Goal: Task Accomplishment & Management: Complete application form

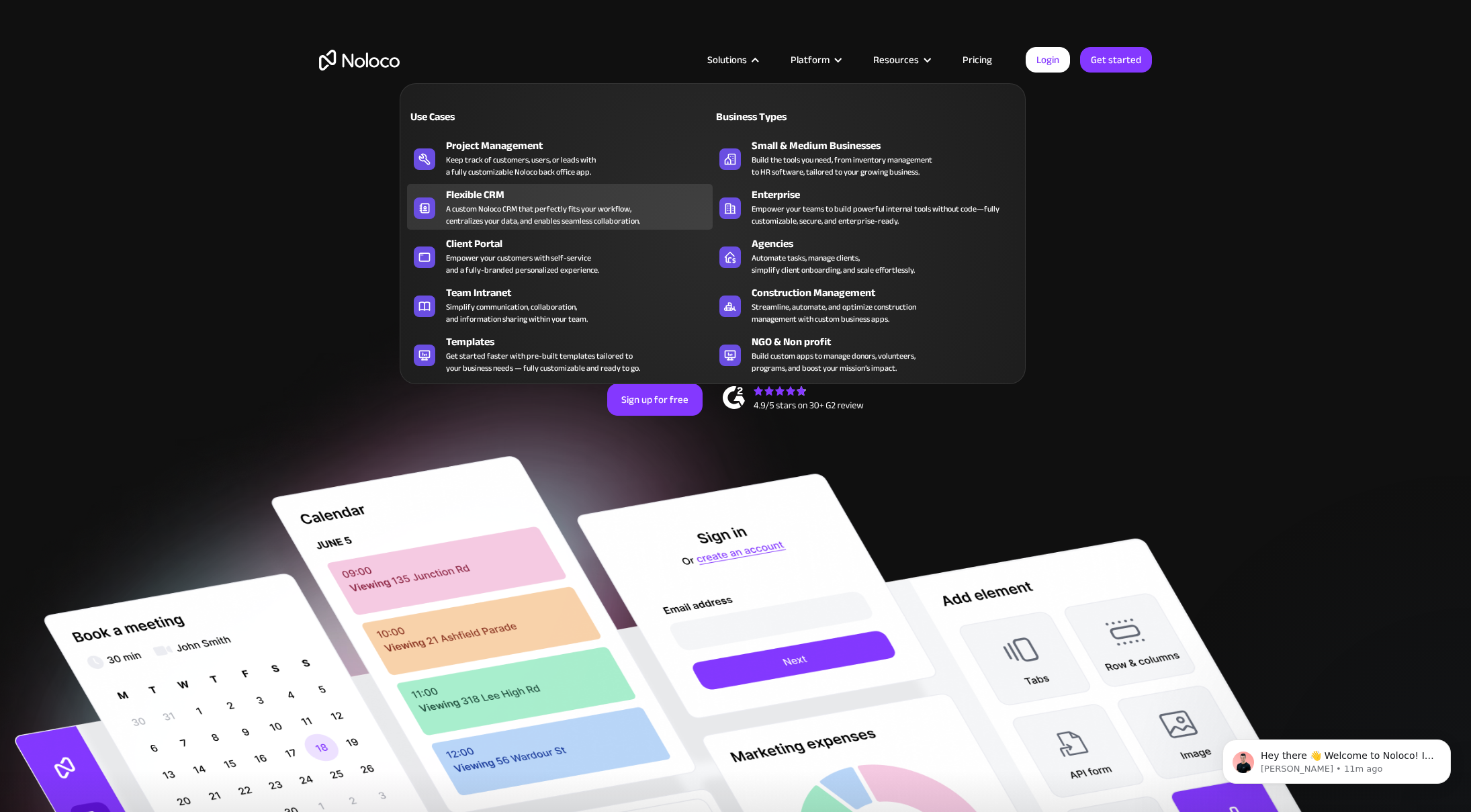
click at [519, 207] on div "A custom Noloco CRM that perfectly fits your workflow, centralizes your data, a…" at bounding box center [542, 215] width 194 height 24
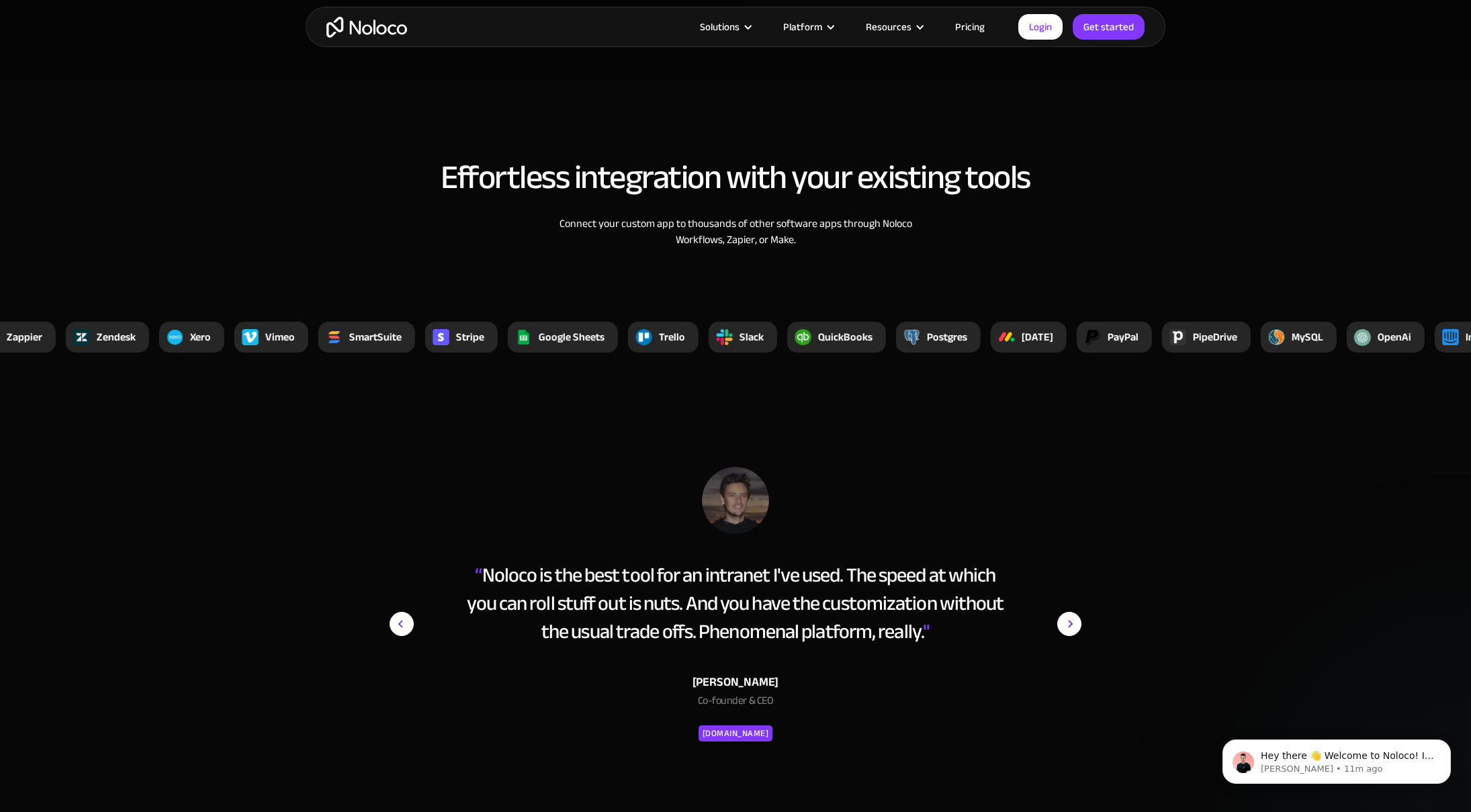
scroll to position [3863, 0]
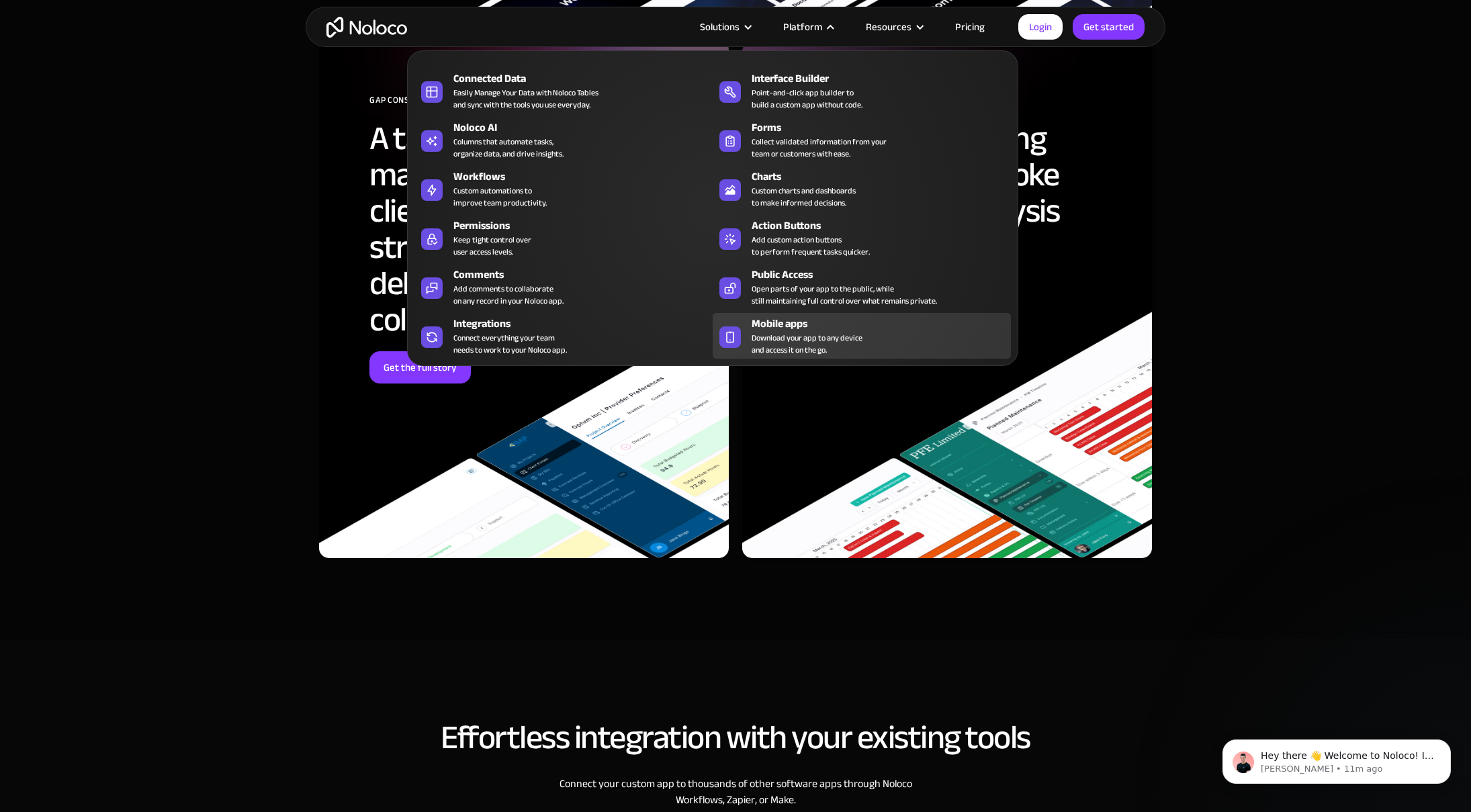
click at [887, 347] on div "Mobile apps Download your app to any device and access it on the go." at bounding box center [878, 336] width 253 height 40
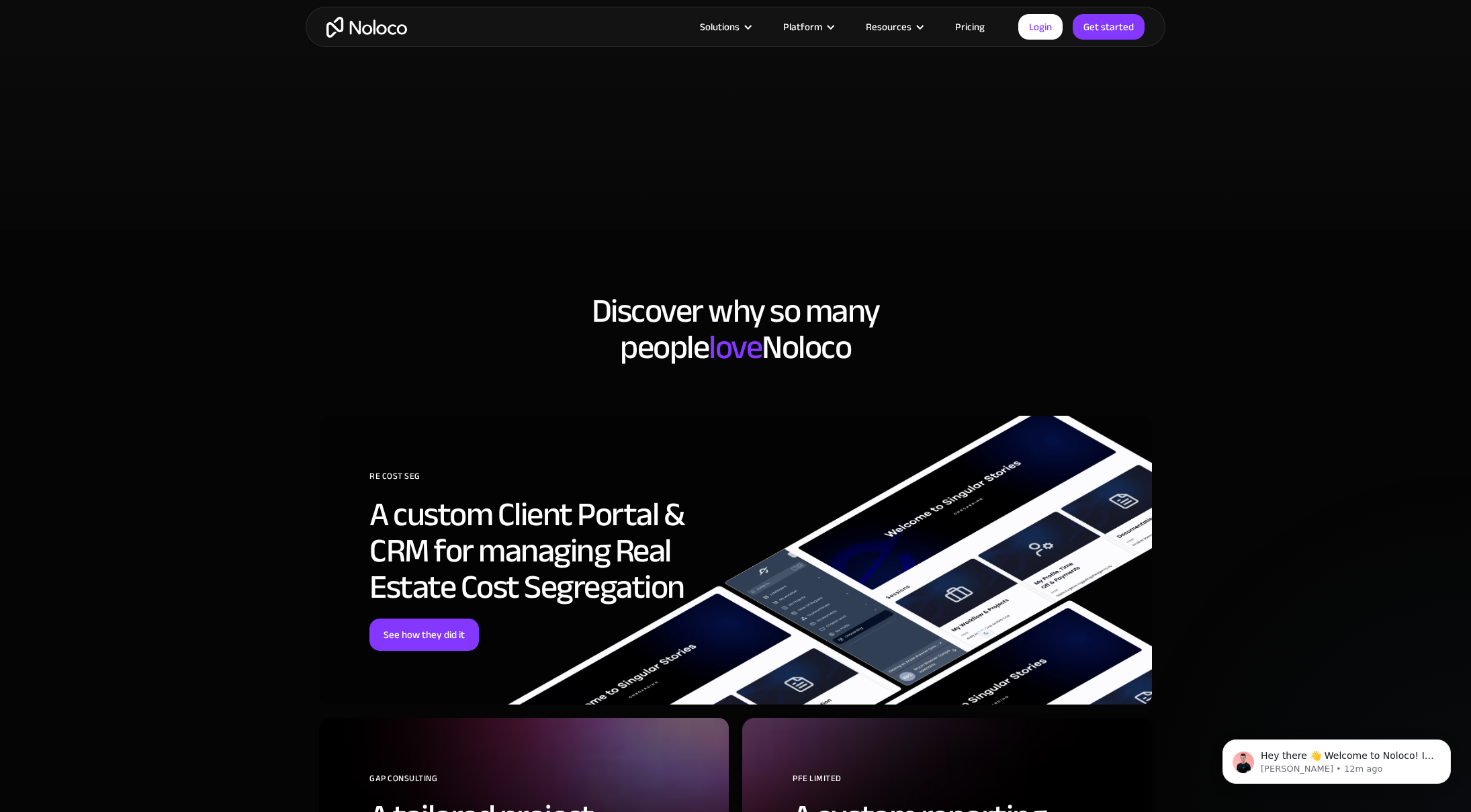
scroll to position [3052, 0]
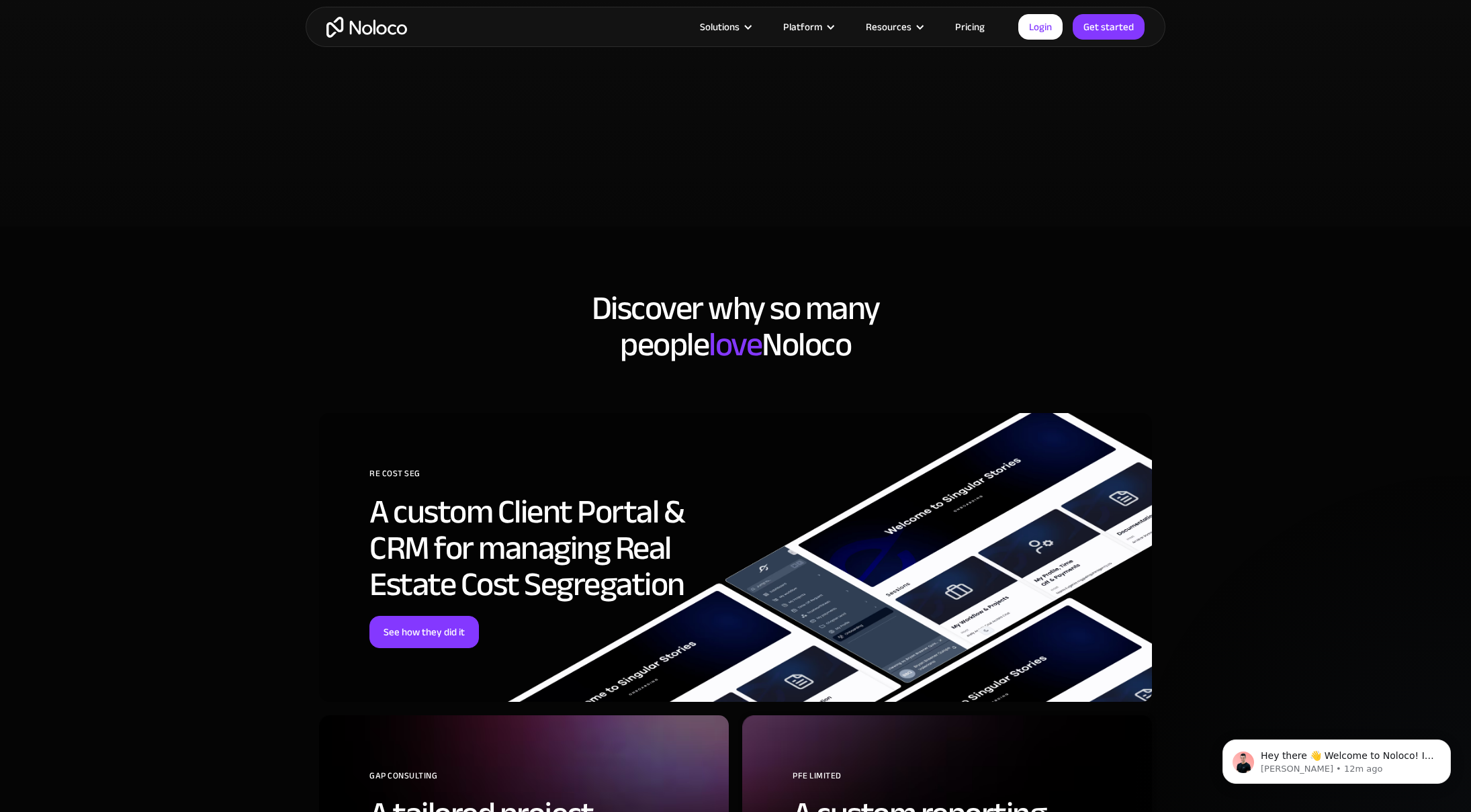
click at [958, 27] on link "Pricing" at bounding box center [970, 27] width 63 height 18
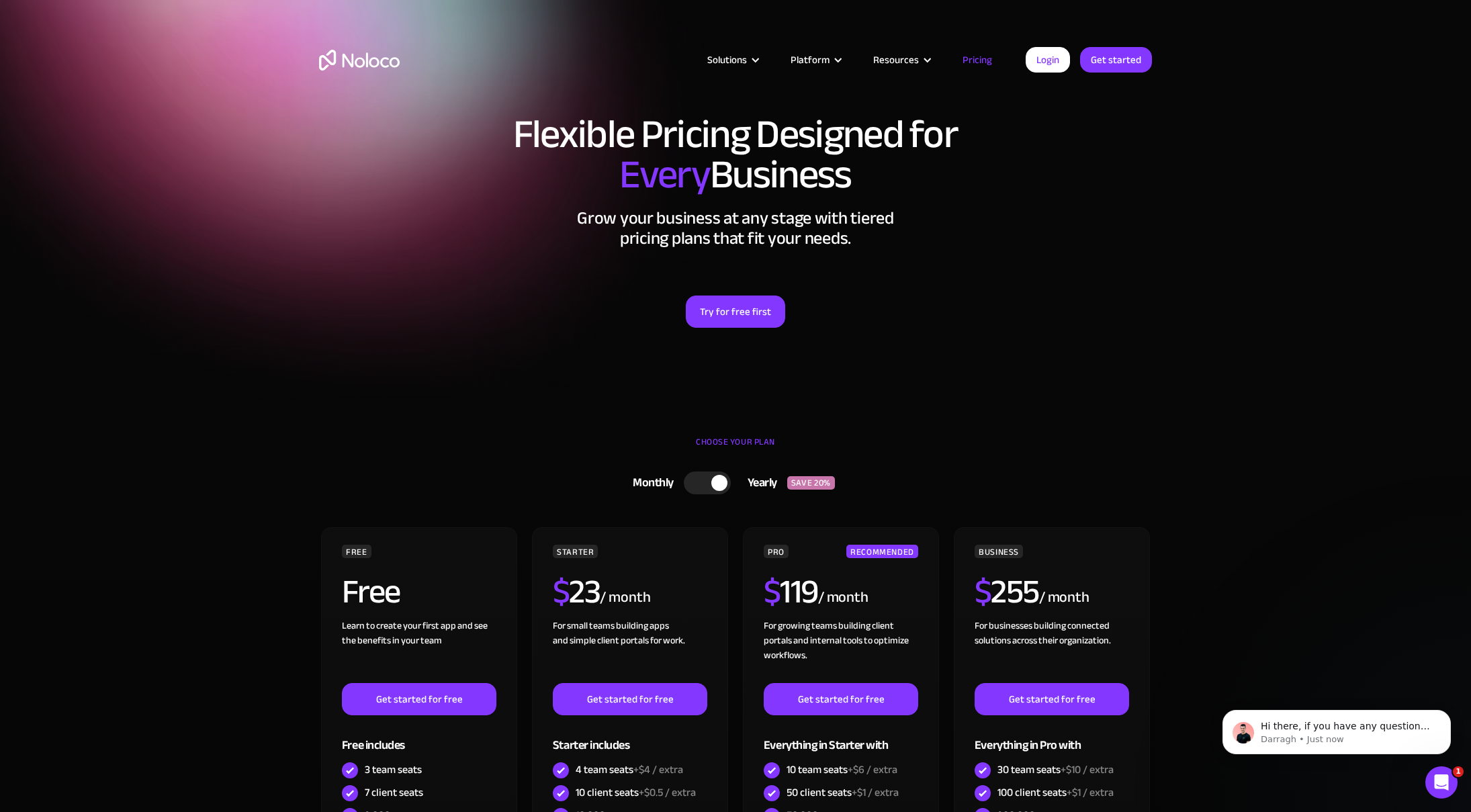
click at [699, 481] on div at bounding box center [707, 483] width 47 height 23
click at [699, 481] on div at bounding box center [699, 483] width 16 height 16
click at [541, 199] on div "Flexible Pricing Designed for Every Business Grow your business at any stage wi…" at bounding box center [735, 234] width 860 height 268
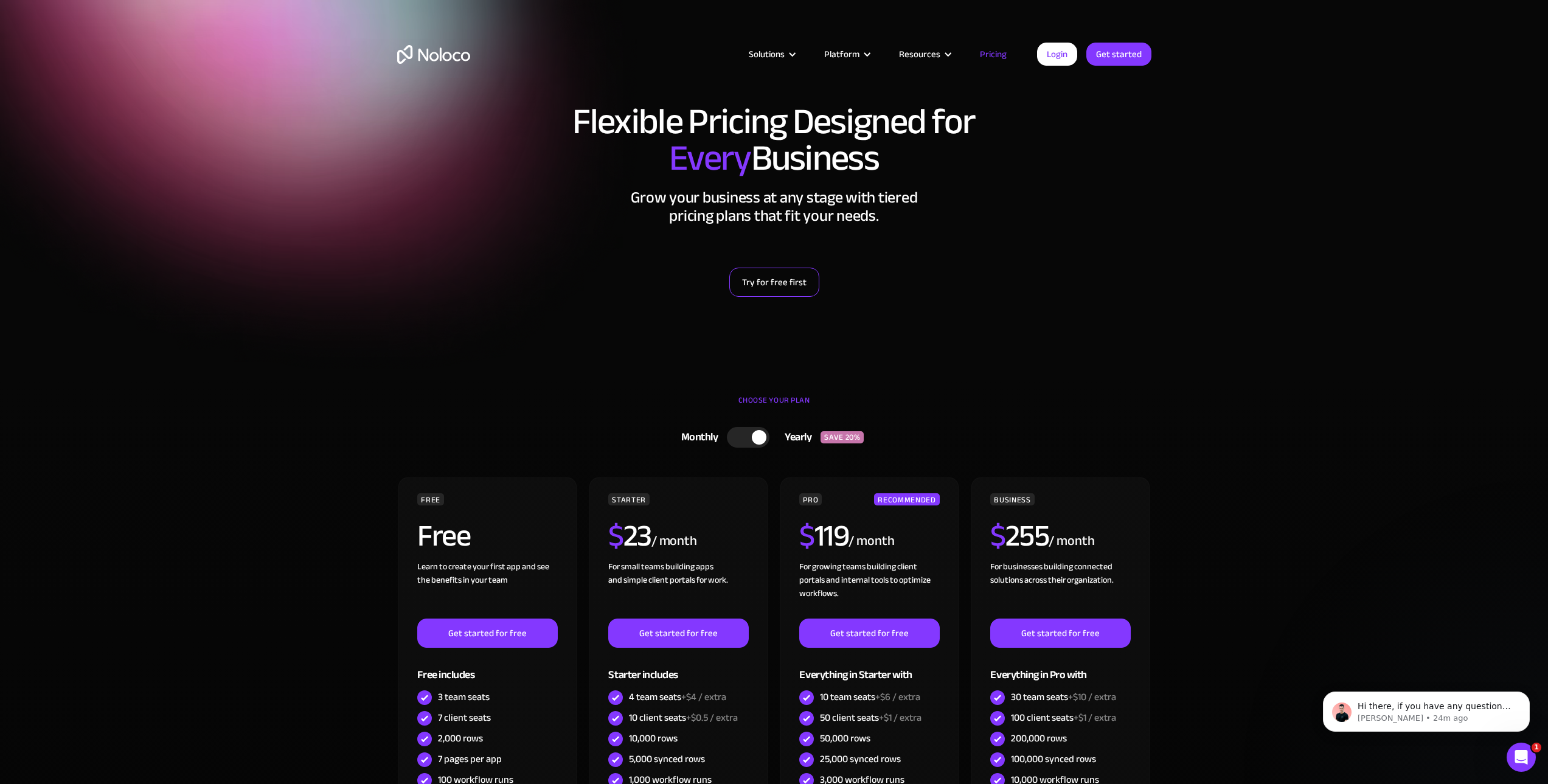
click at [792, 283] on link "Try for free first" at bounding box center [774, 281] width 90 height 29
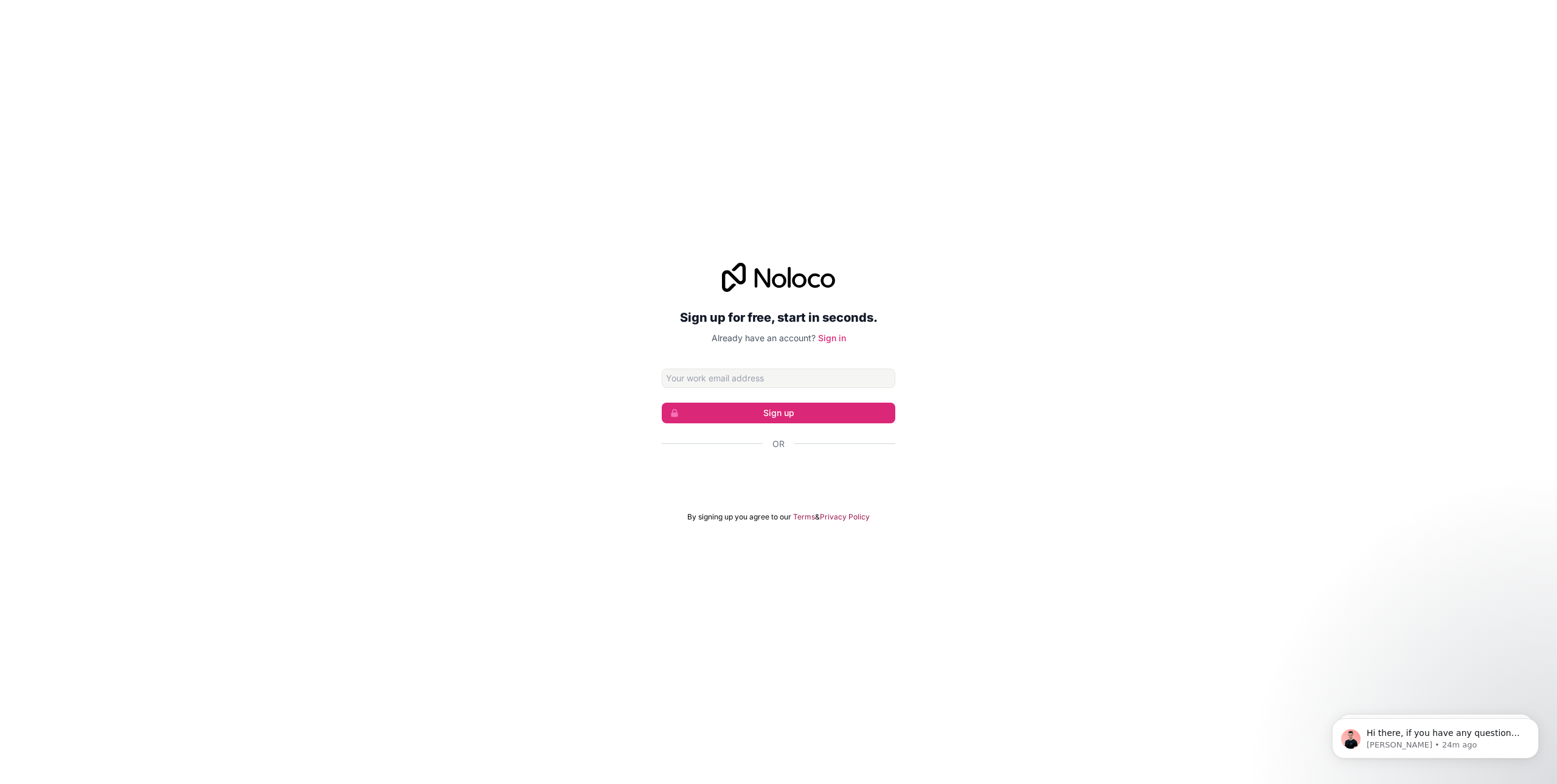
click at [764, 379] on input "Email address" at bounding box center [778, 378] width 233 height 19
type input "ryan@nonstuffyattorneys.com"
click at [778, 411] on button "Sign up" at bounding box center [778, 413] width 233 height 21
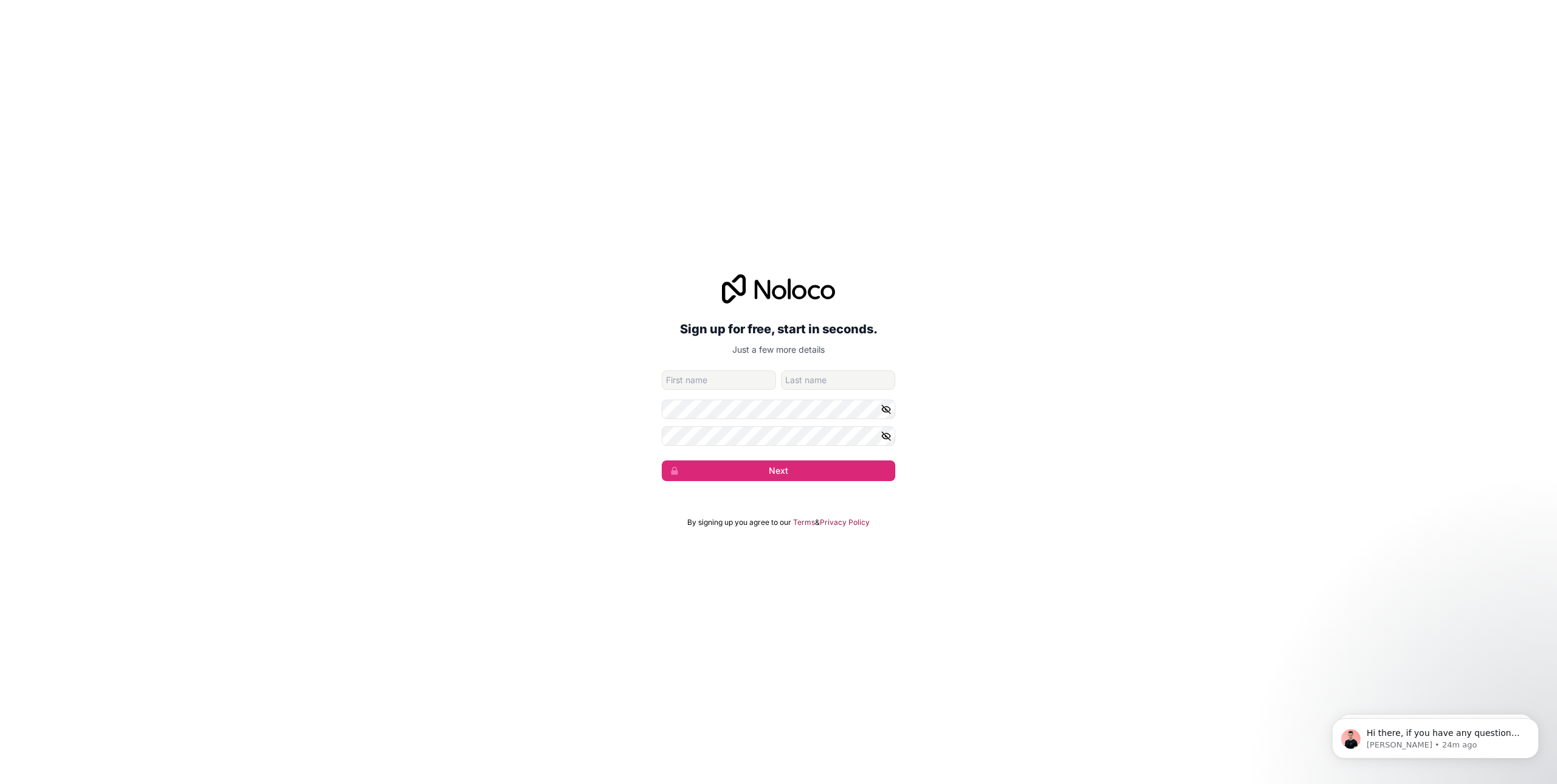
click at [739, 388] on input "given-name" at bounding box center [719, 380] width 114 height 19
type input "Ryan"
type input "Tanner"
click at [789, 475] on button "Next" at bounding box center [778, 470] width 233 height 21
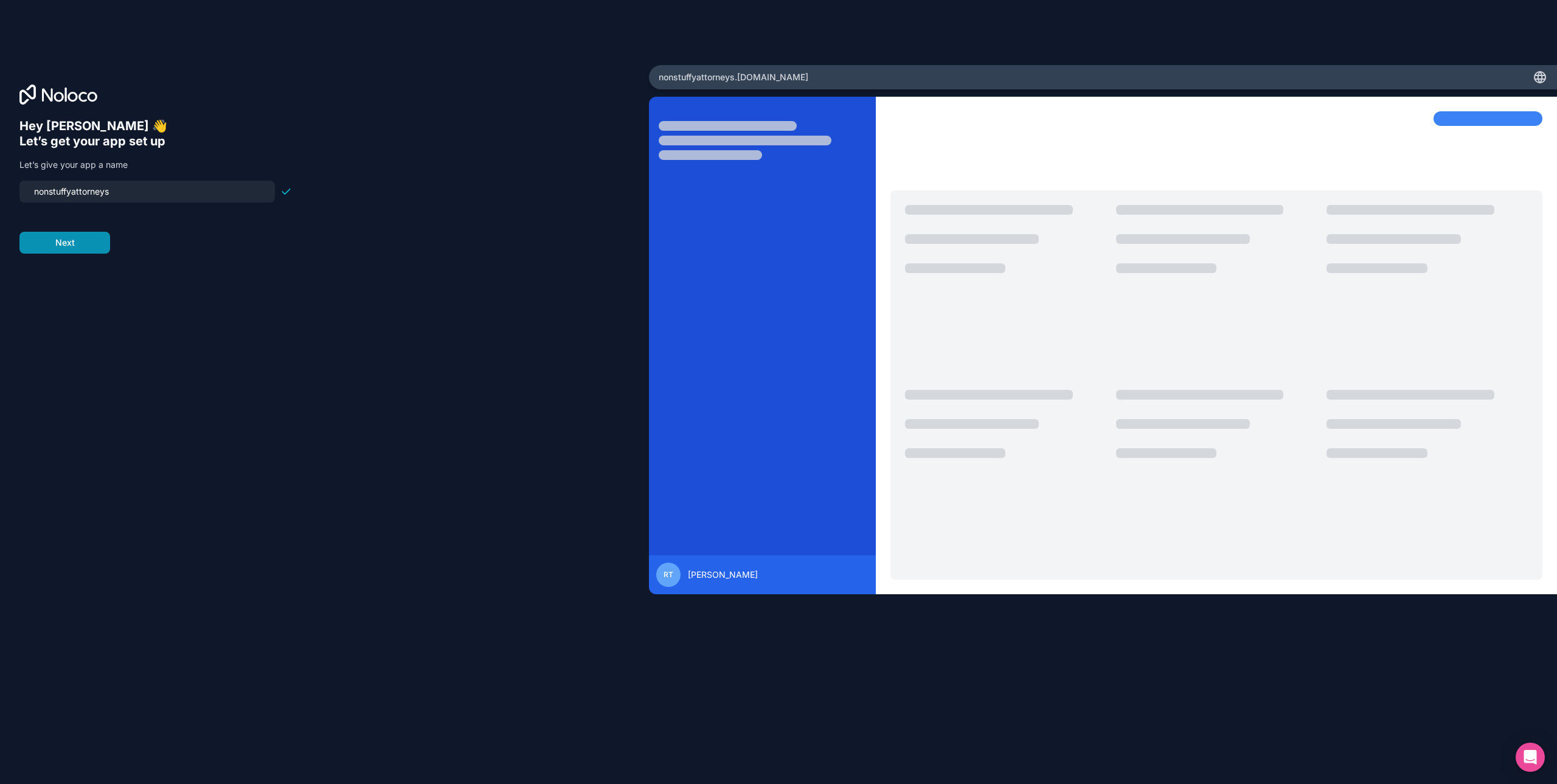
click at [74, 238] on button "Next" at bounding box center [64, 242] width 91 height 22
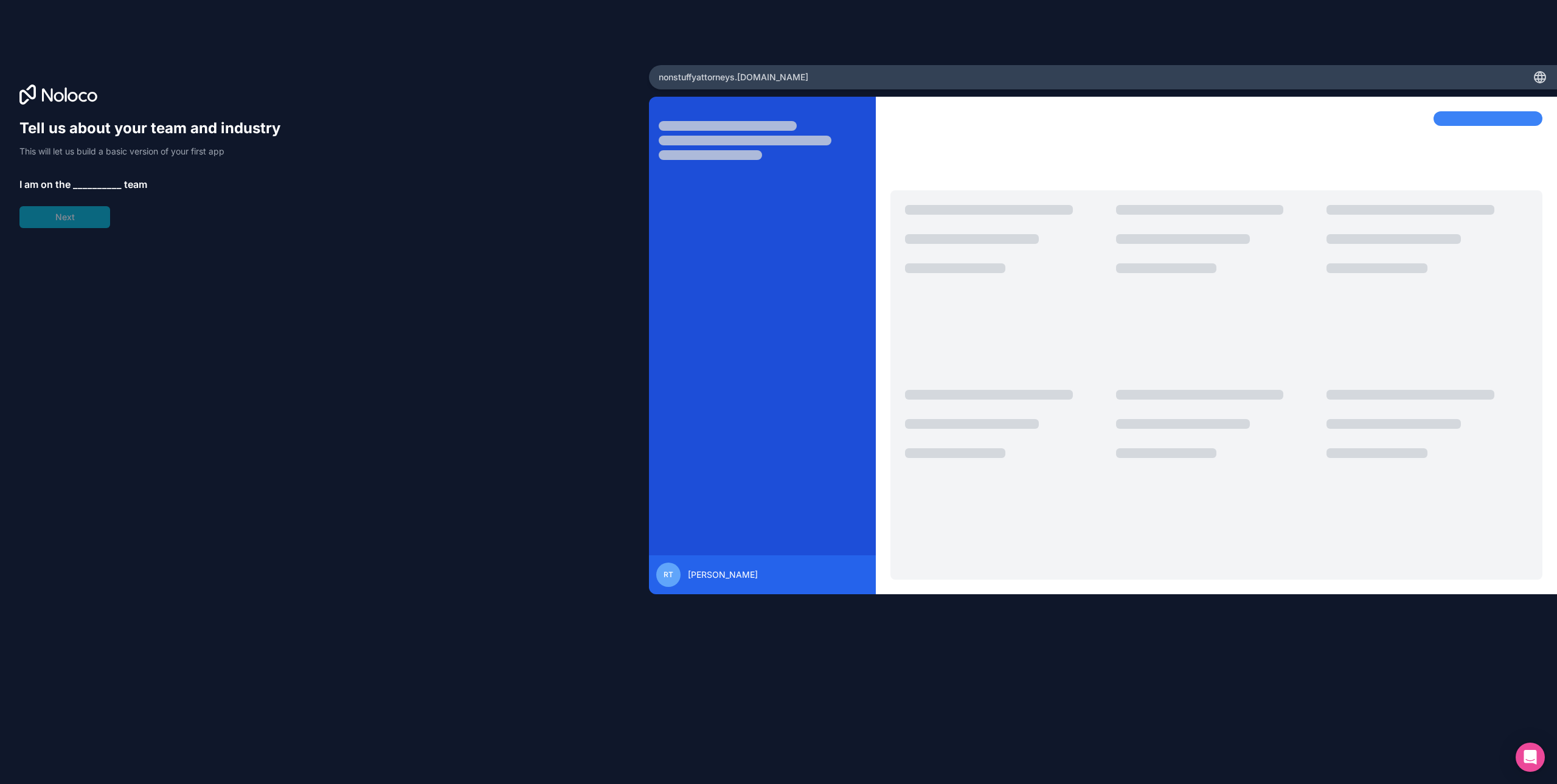
click at [86, 175] on div "Tell us about your team and industry This will let us build a basic version of …" at bounding box center [156, 173] width 273 height 109
click at [84, 184] on span "__________" at bounding box center [98, 184] width 49 height 15
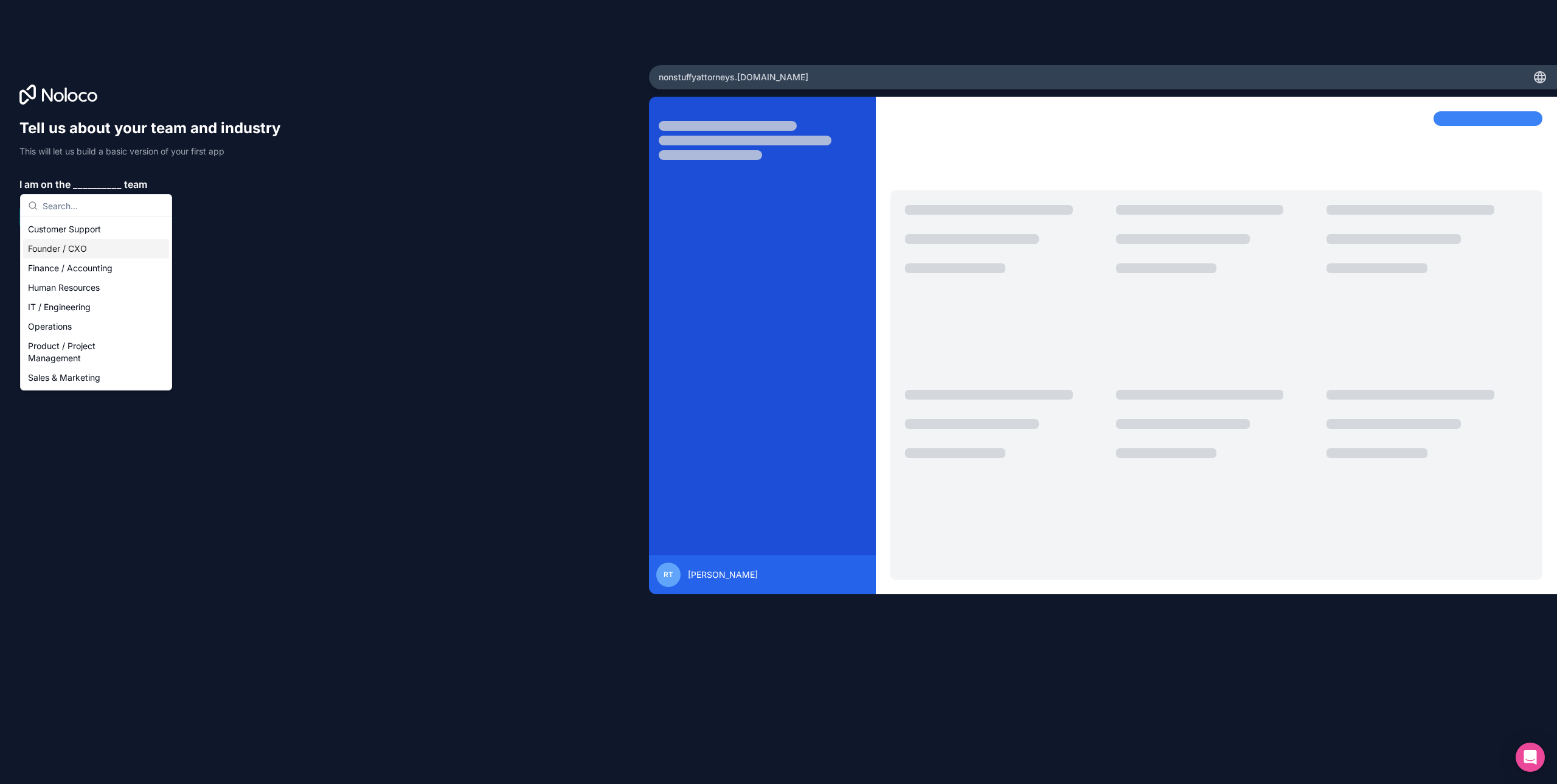
click at [83, 254] on div "Founder / CXO" at bounding box center [96, 249] width 146 height 19
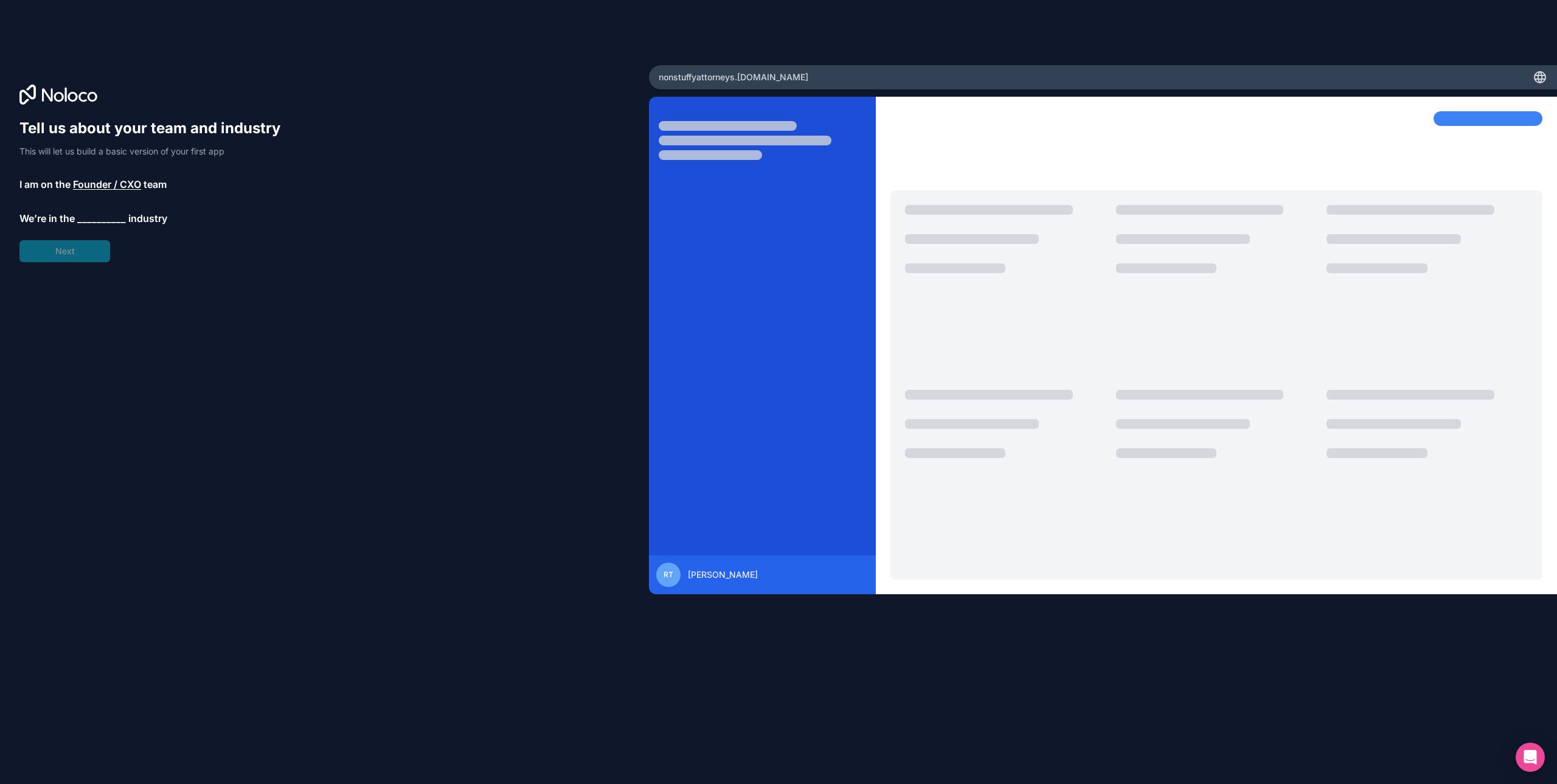
click at [93, 217] on span "__________" at bounding box center [102, 218] width 49 height 15
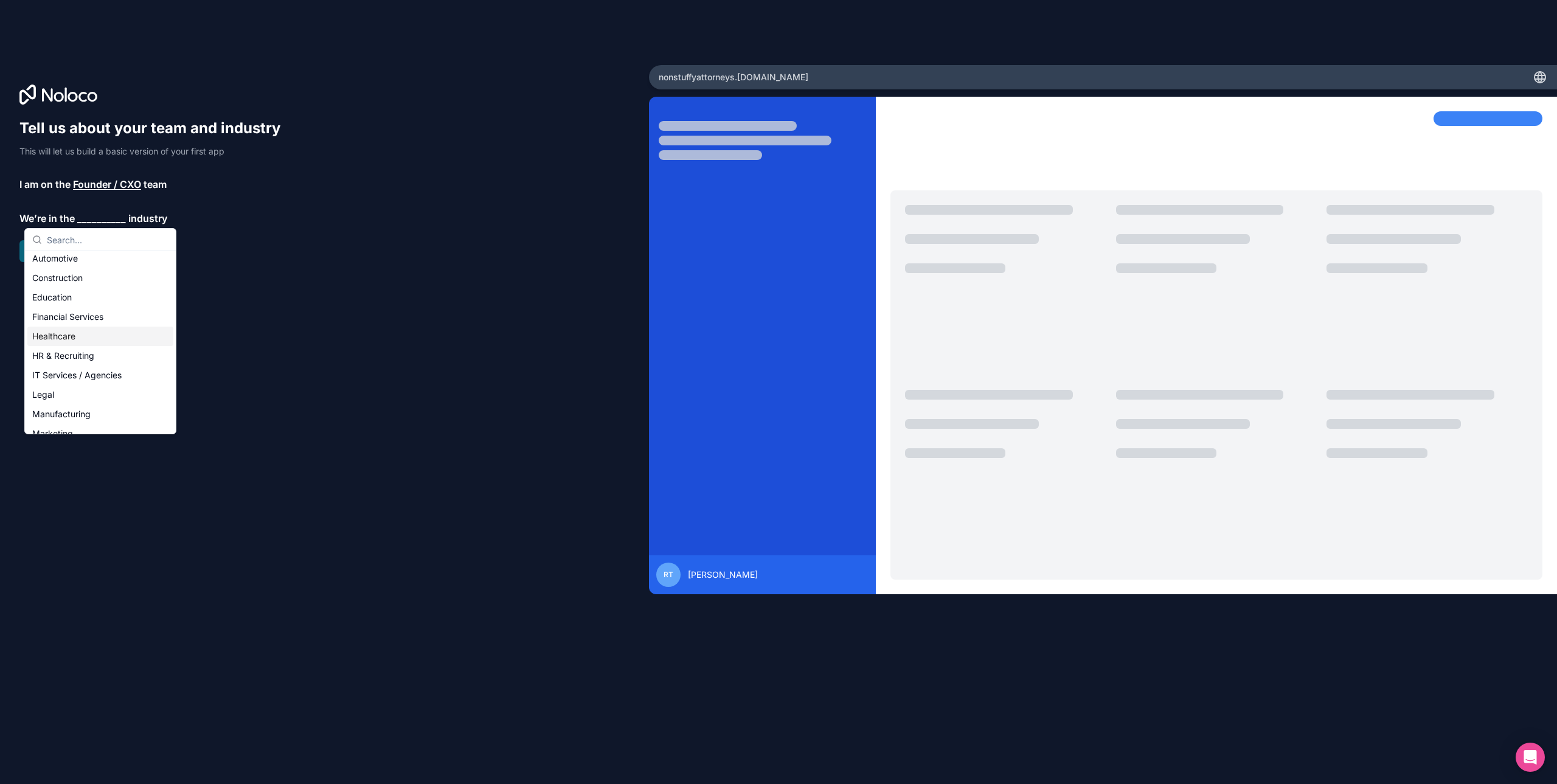
scroll to position [39, 0]
click at [73, 414] on div "Marketing" at bounding box center [100, 420] width 146 height 19
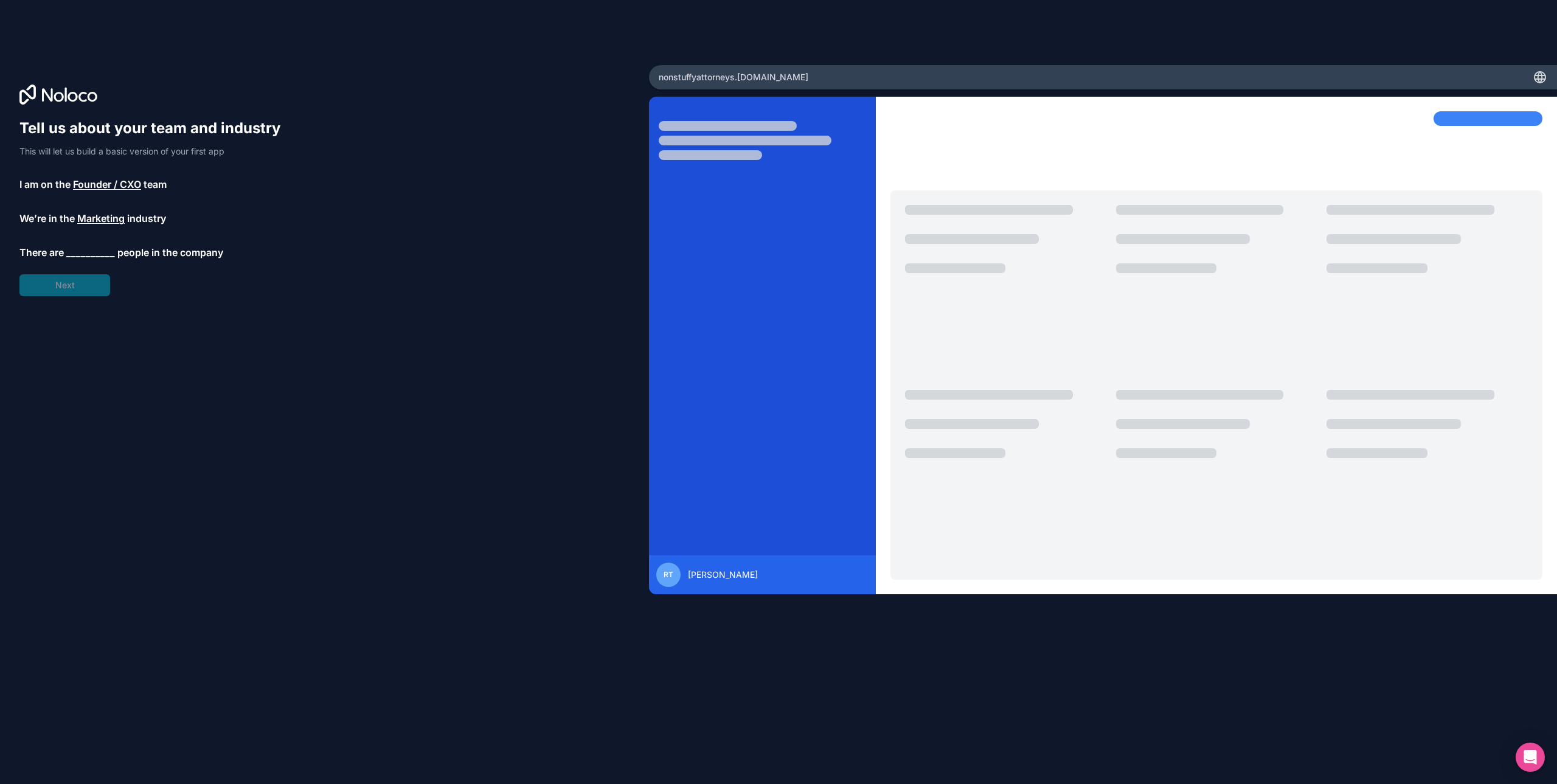
click at [134, 249] on span "people in the company" at bounding box center [170, 252] width 106 height 15
click at [138, 256] on span "people in the company" at bounding box center [170, 252] width 106 height 15
click at [93, 254] on span "__________" at bounding box center [91, 252] width 49 height 15
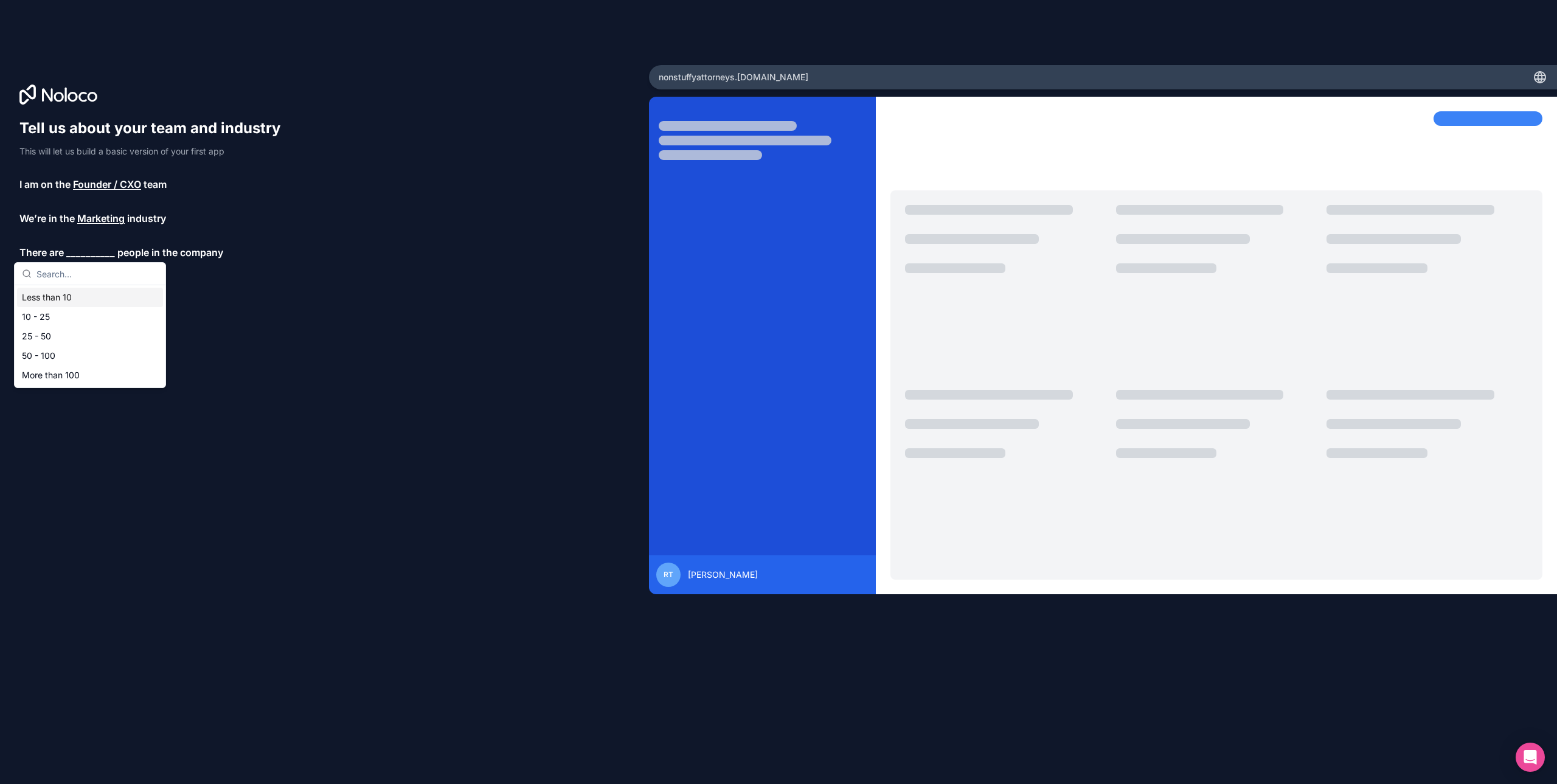
click at [69, 303] on div "Less than 10" at bounding box center [89, 298] width 146 height 19
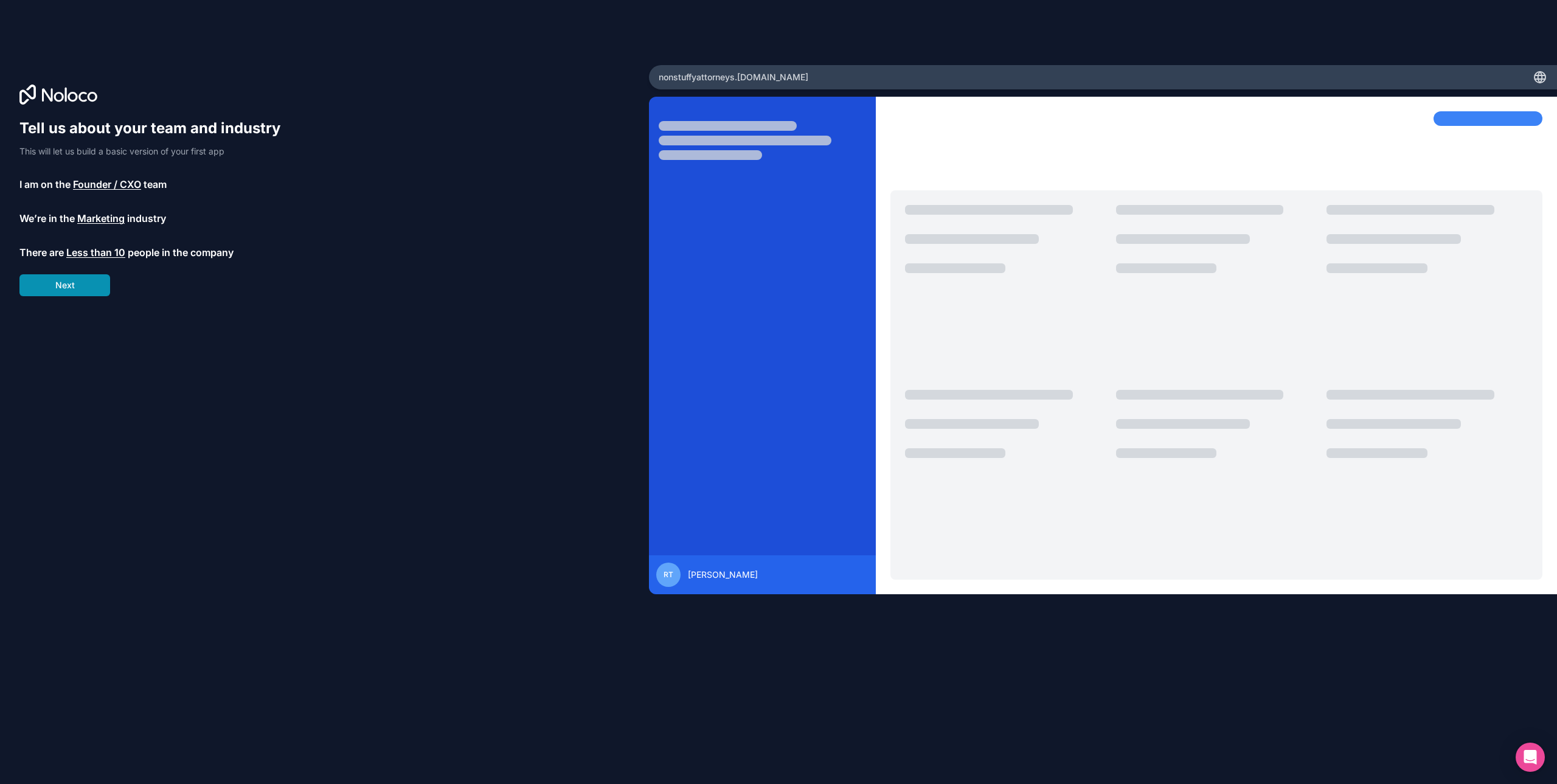
click at [74, 288] on button "Next" at bounding box center [64, 285] width 91 height 22
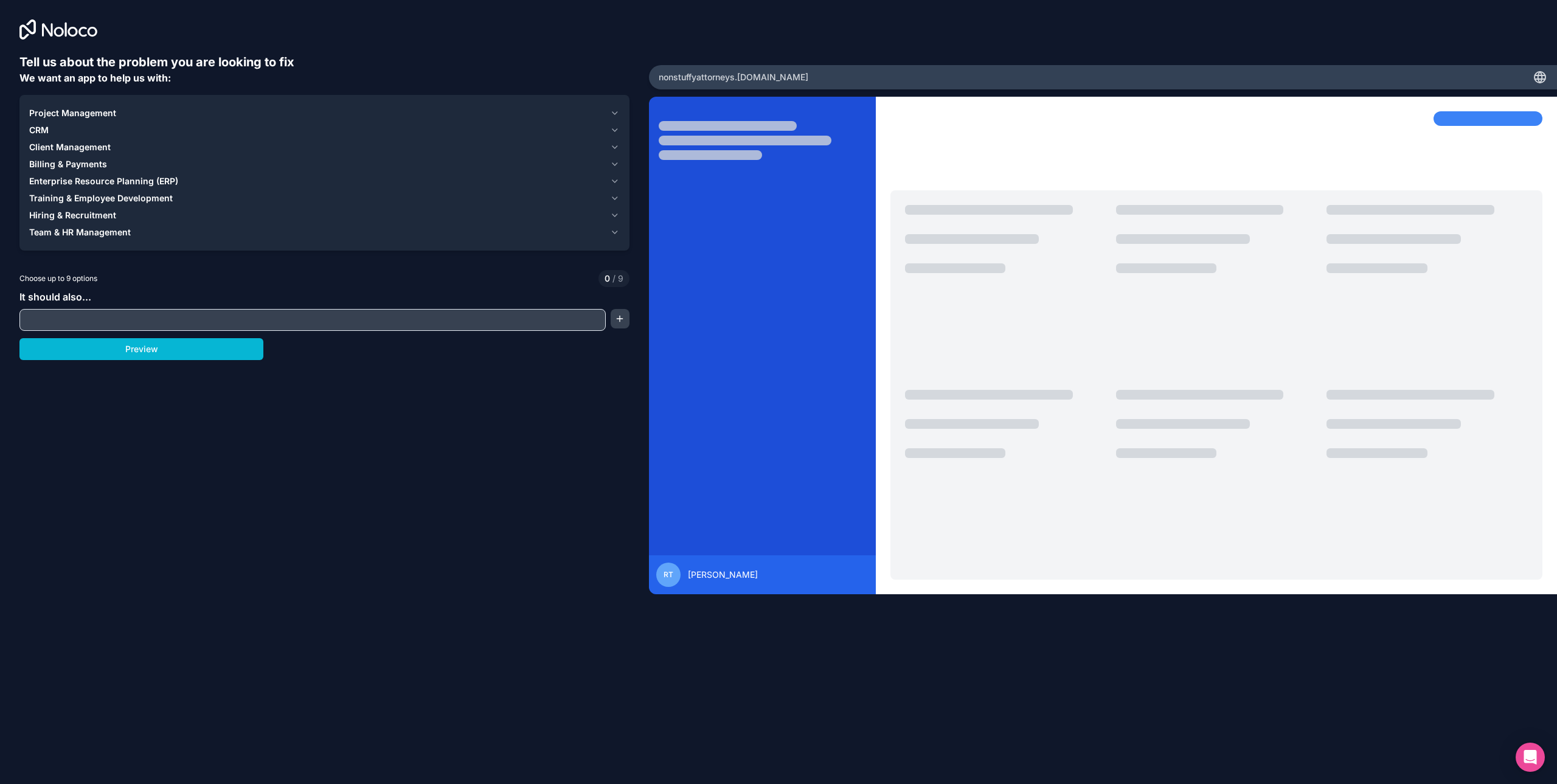
click at [253, 328] on input "text" at bounding box center [312, 319] width 580 height 17
click at [37, 131] on span "CRM" at bounding box center [39, 130] width 19 height 12
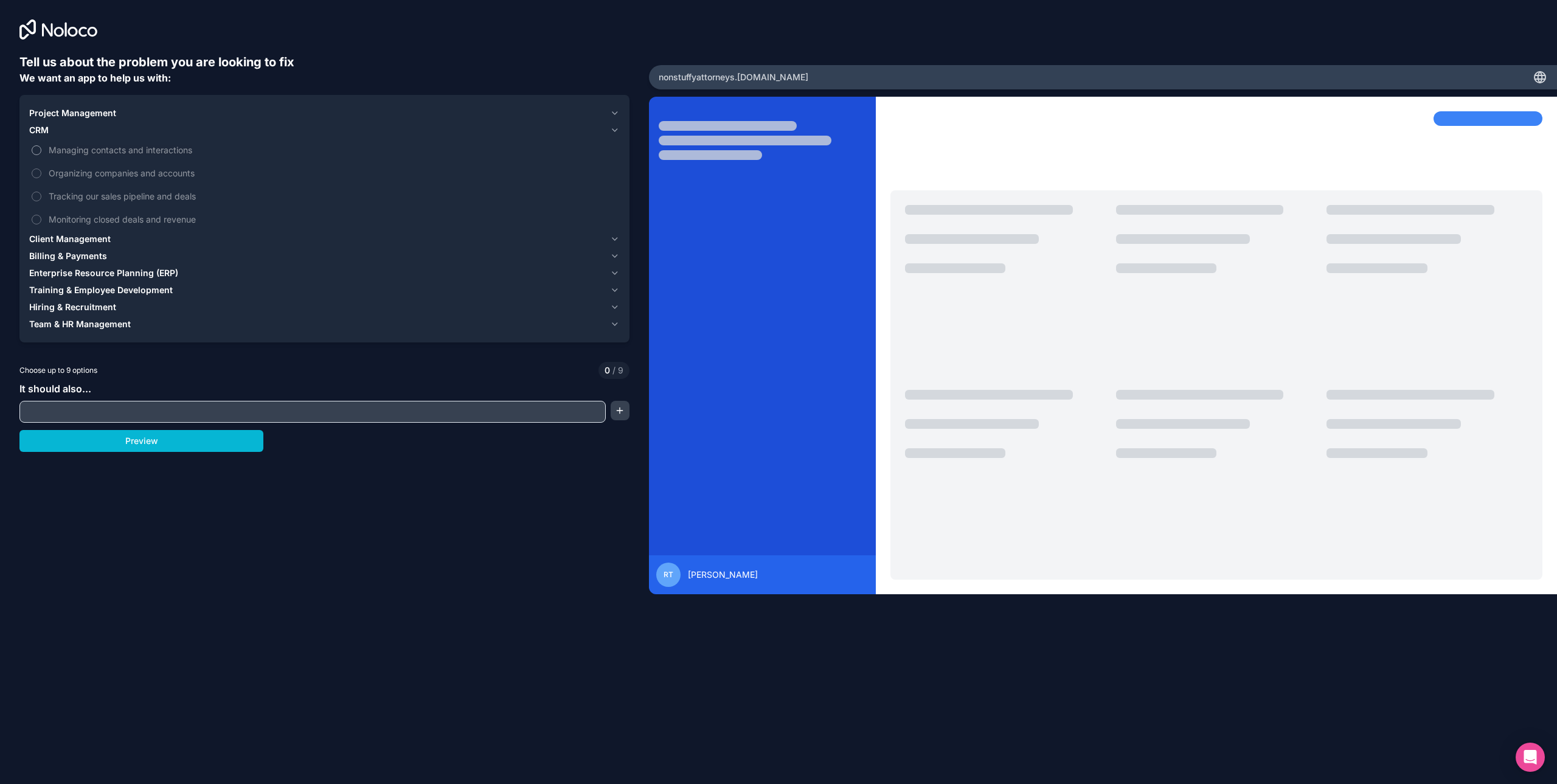
click at [38, 150] on button "Managing contacts and interactions" at bounding box center [36, 150] width 10 height 10
click at [38, 170] on button "Organizing companies and accounts" at bounding box center [36, 173] width 10 height 10
click at [89, 240] on span "Client Management" at bounding box center [69, 238] width 82 height 12
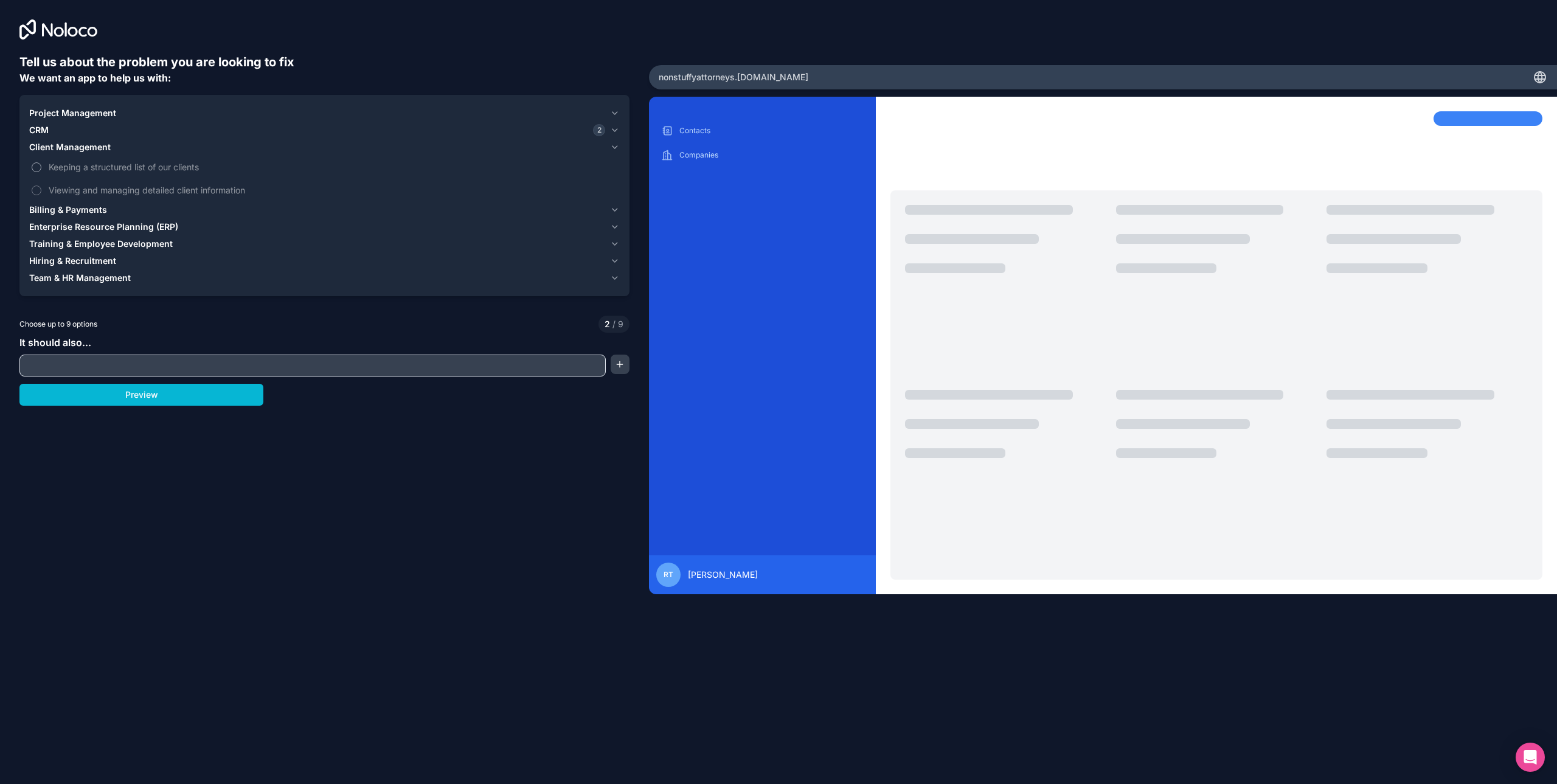
click at [82, 169] on span "Keeping a structured list of our clients" at bounding box center [333, 167] width 569 height 13
click at [41, 169] on button "Keeping a structured list of our clients" at bounding box center [36, 167] width 10 height 10
click at [82, 185] on span "Viewing and managing detailed client information" at bounding box center [333, 190] width 569 height 13
click at [41, 186] on button "Viewing and managing detailed client information" at bounding box center [36, 190] width 10 height 10
click at [58, 132] on div "CRM 2" at bounding box center [317, 130] width 576 height 12
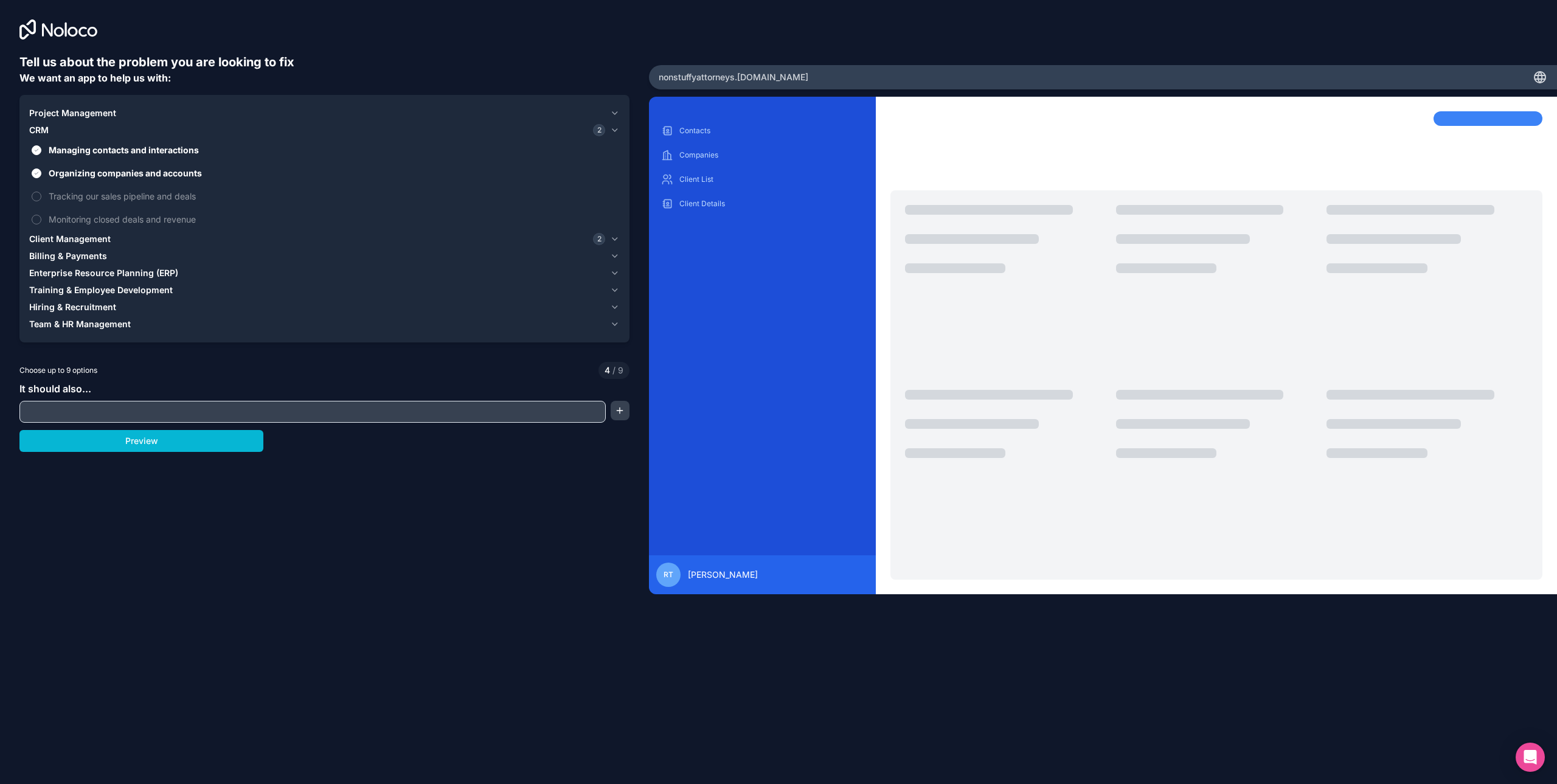
click at [65, 122] on button "CRM 2" at bounding box center [324, 130] width 591 height 17
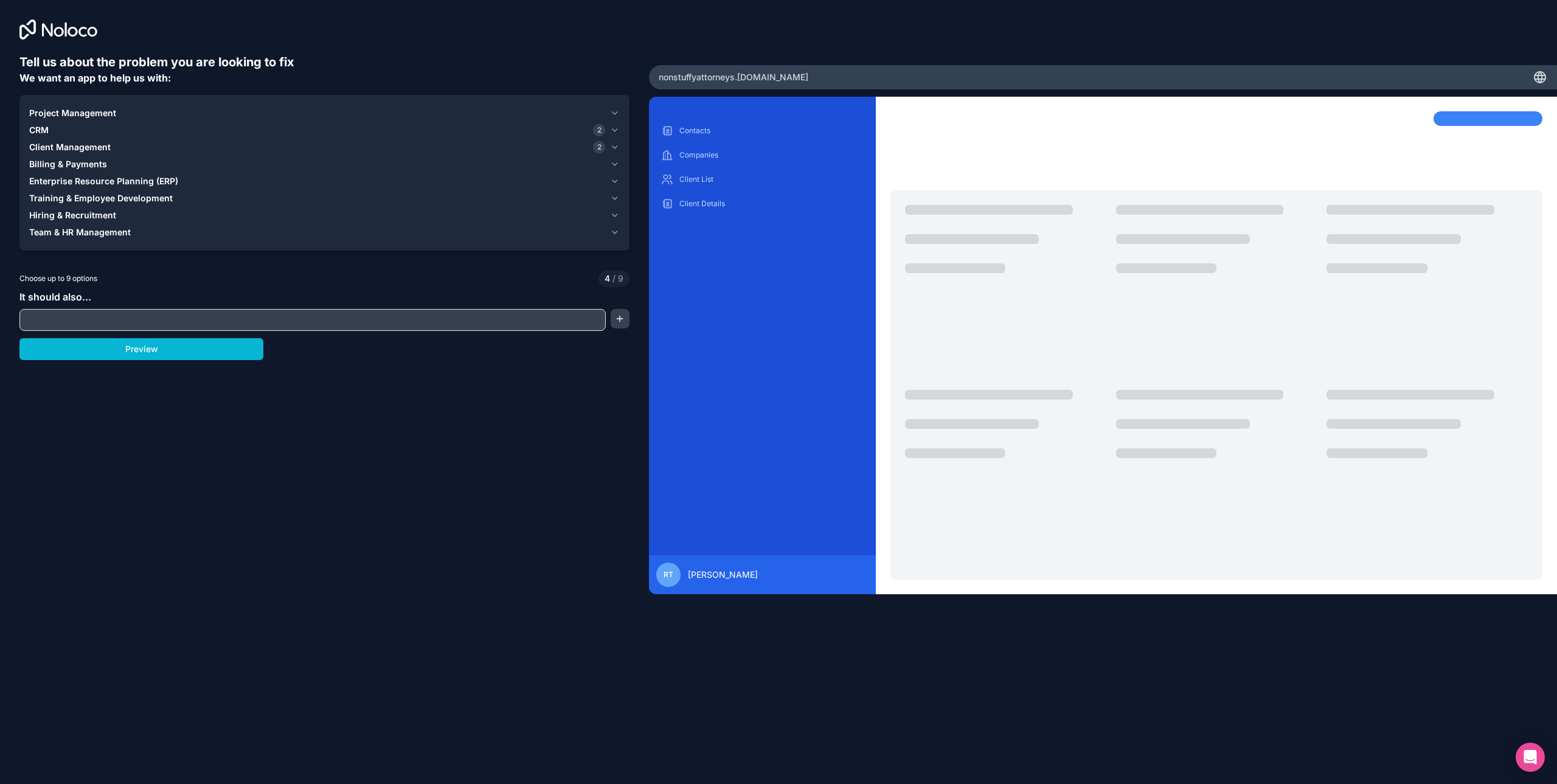
click at [68, 112] on span "Project Management" at bounding box center [72, 113] width 87 height 12
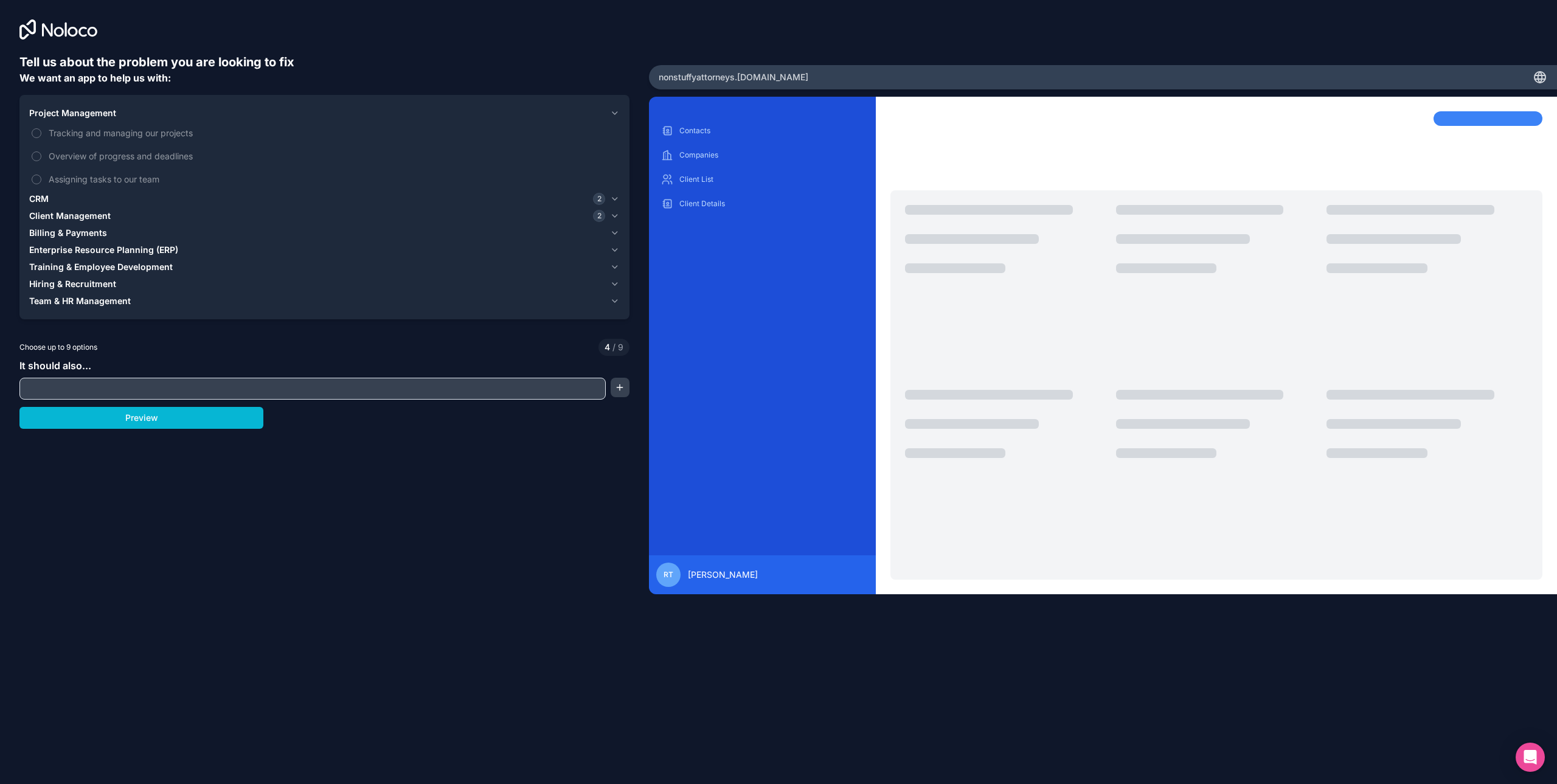
click at [97, 115] on span "Project Management" at bounding box center [72, 113] width 87 height 12
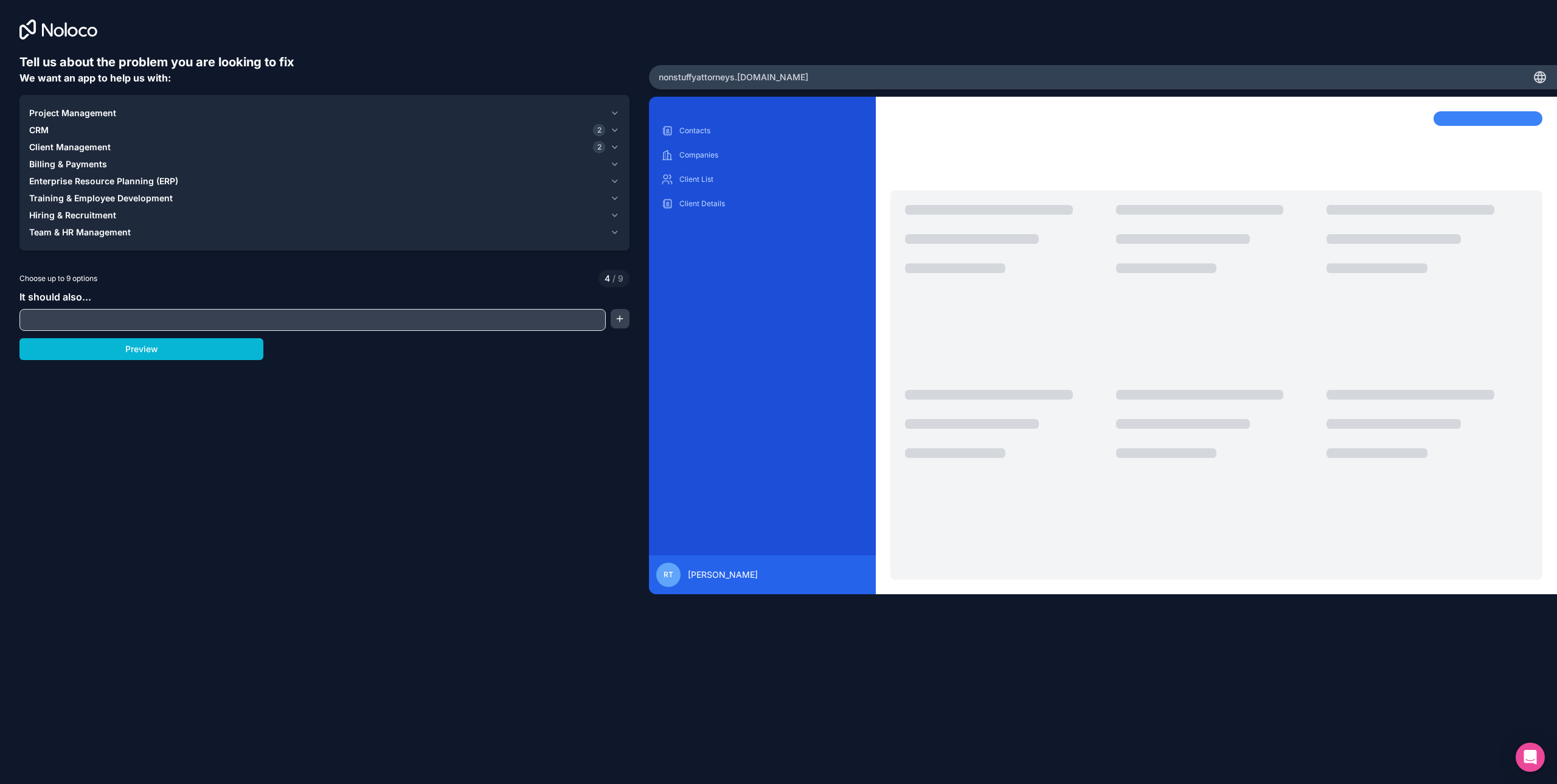
click at [86, 166] on span "Billing & Payments" at bounding box center [68, 164] width 78 height 12
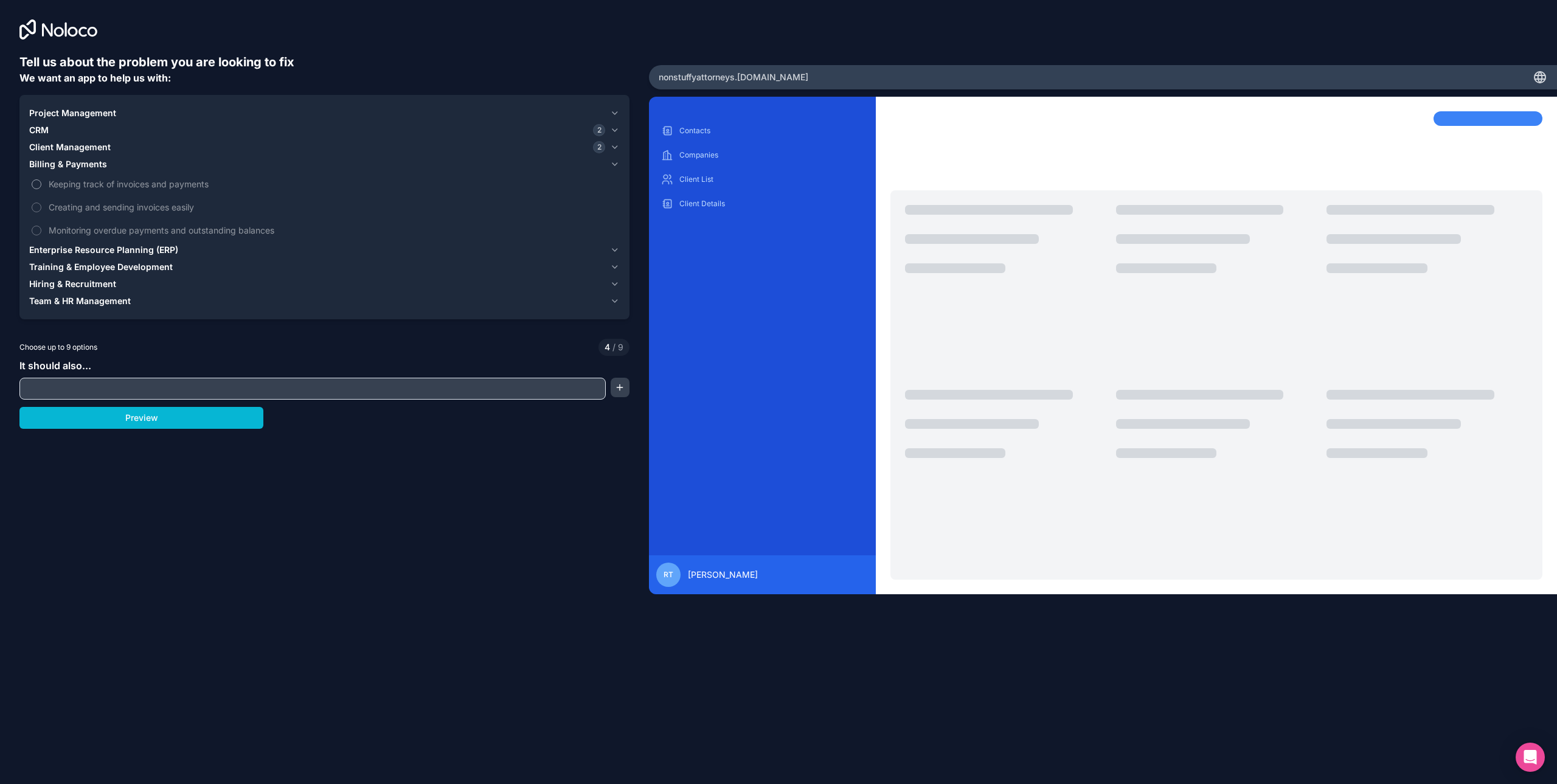
click at [85, 186] on span "Keeping track of invoices and payments" at bounding box center [333, 184] width 569 height 13
click at [41, 186] on button "Keeping track of invoices and payments" at bounding box center [36, 184] width 10 height 10
click at [86, 254] on span "Enterprise Resource Planning (ERP)" at bounding box center [104, 249] width 149 height 12
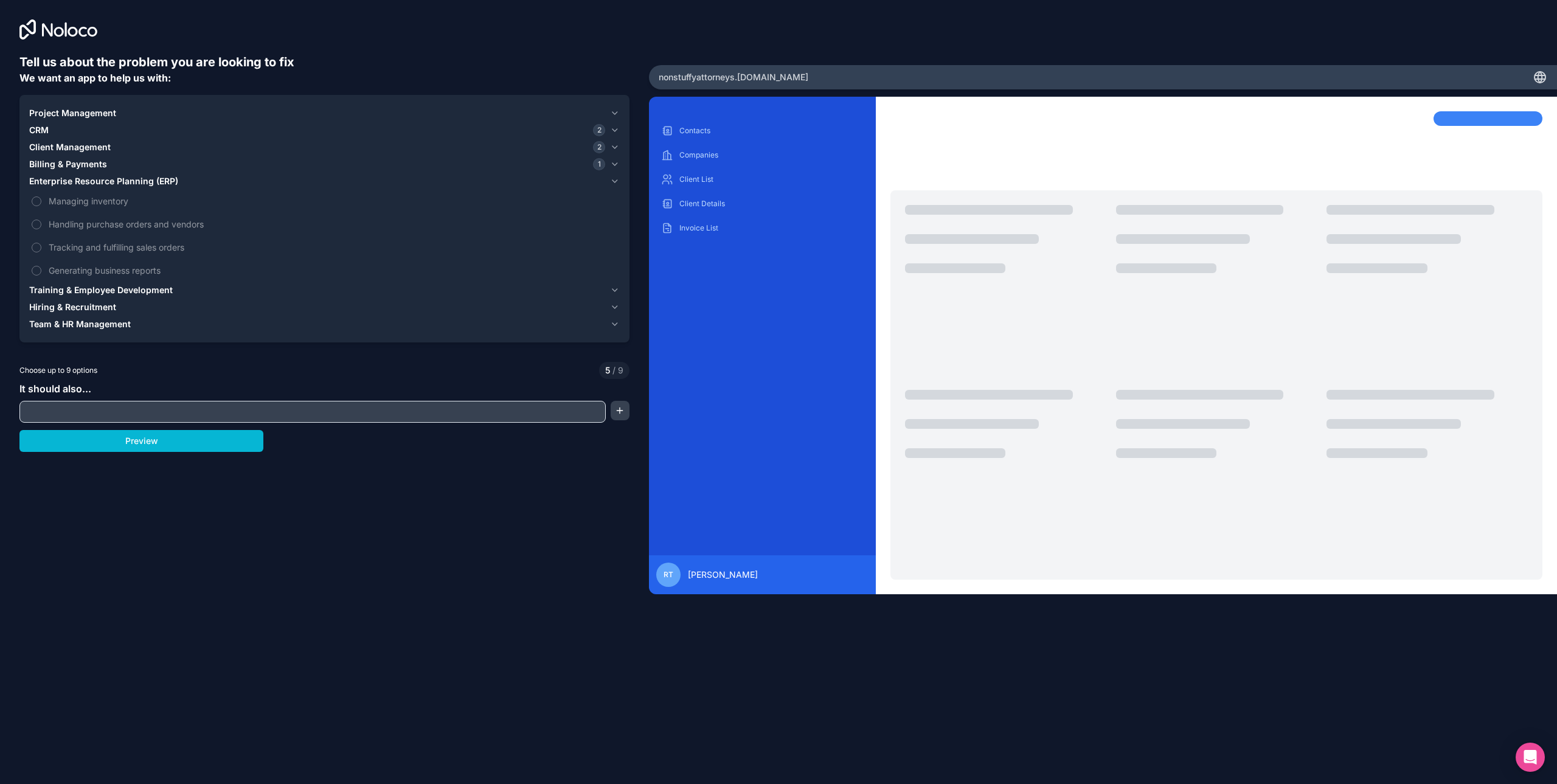
click at [132, 291] on span "Training & Employee Development" at bounding box center [100, 290] width 143 height 12
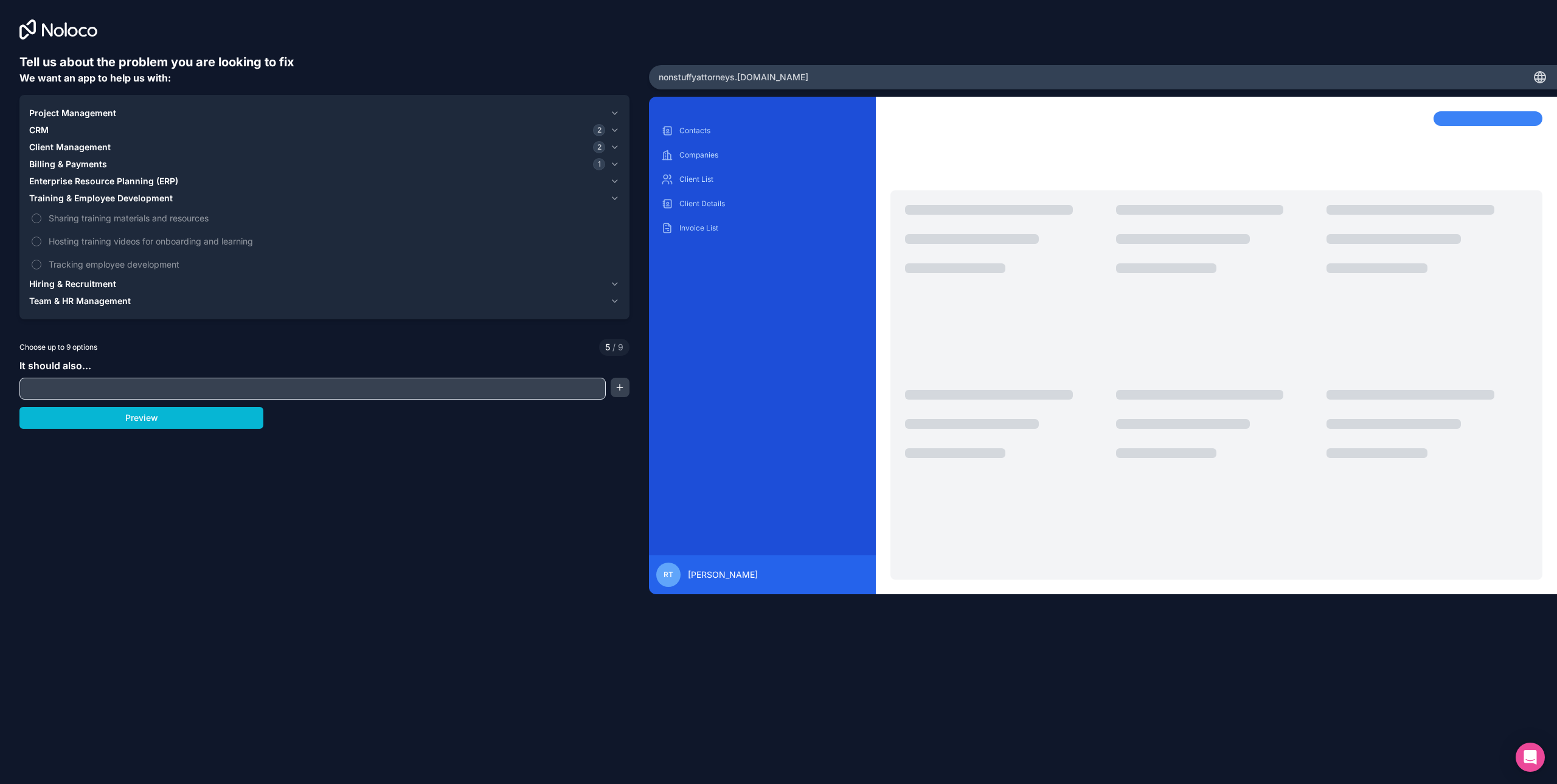
click at [128, 287] on div "Hiring & Recruitment" at bounding box center [317, 283] width 576 height 12
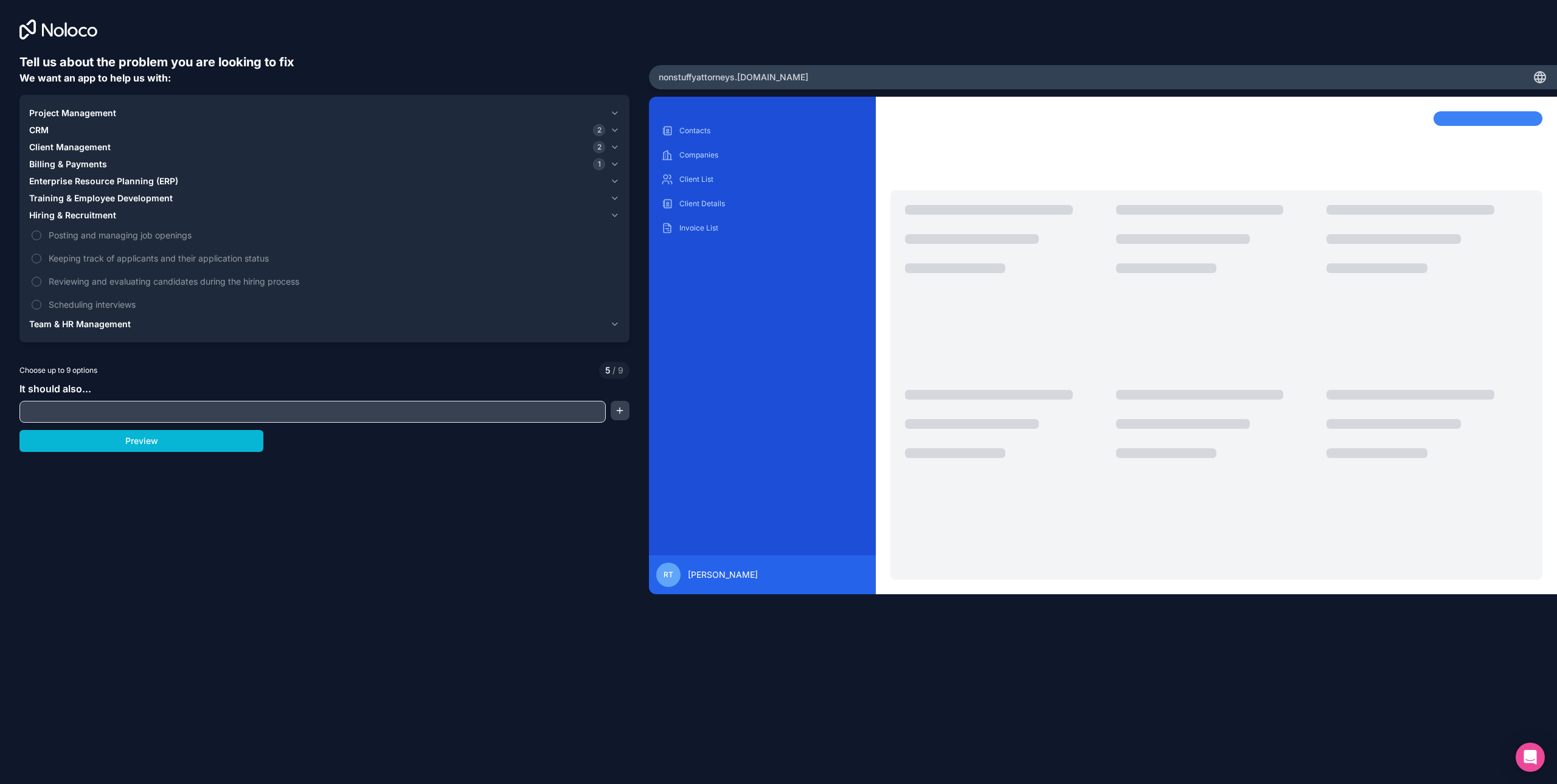
click at [114, 325] on span "Team & HR Management" at bounding box center [80, 324] width 102 height 12
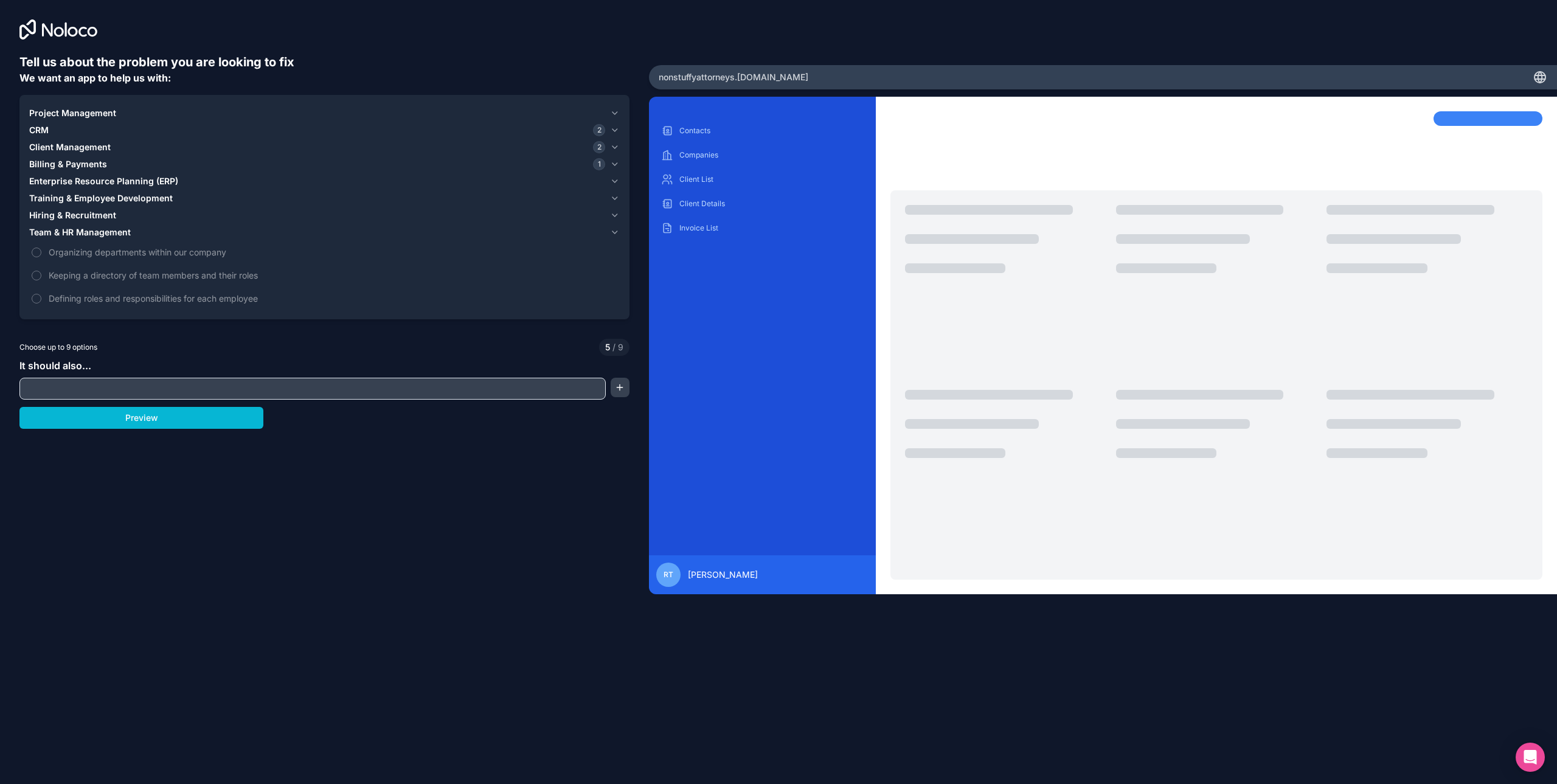
click at [82, 116] on span "Project Management" at bounding box center [72, 113] width 87 height 12
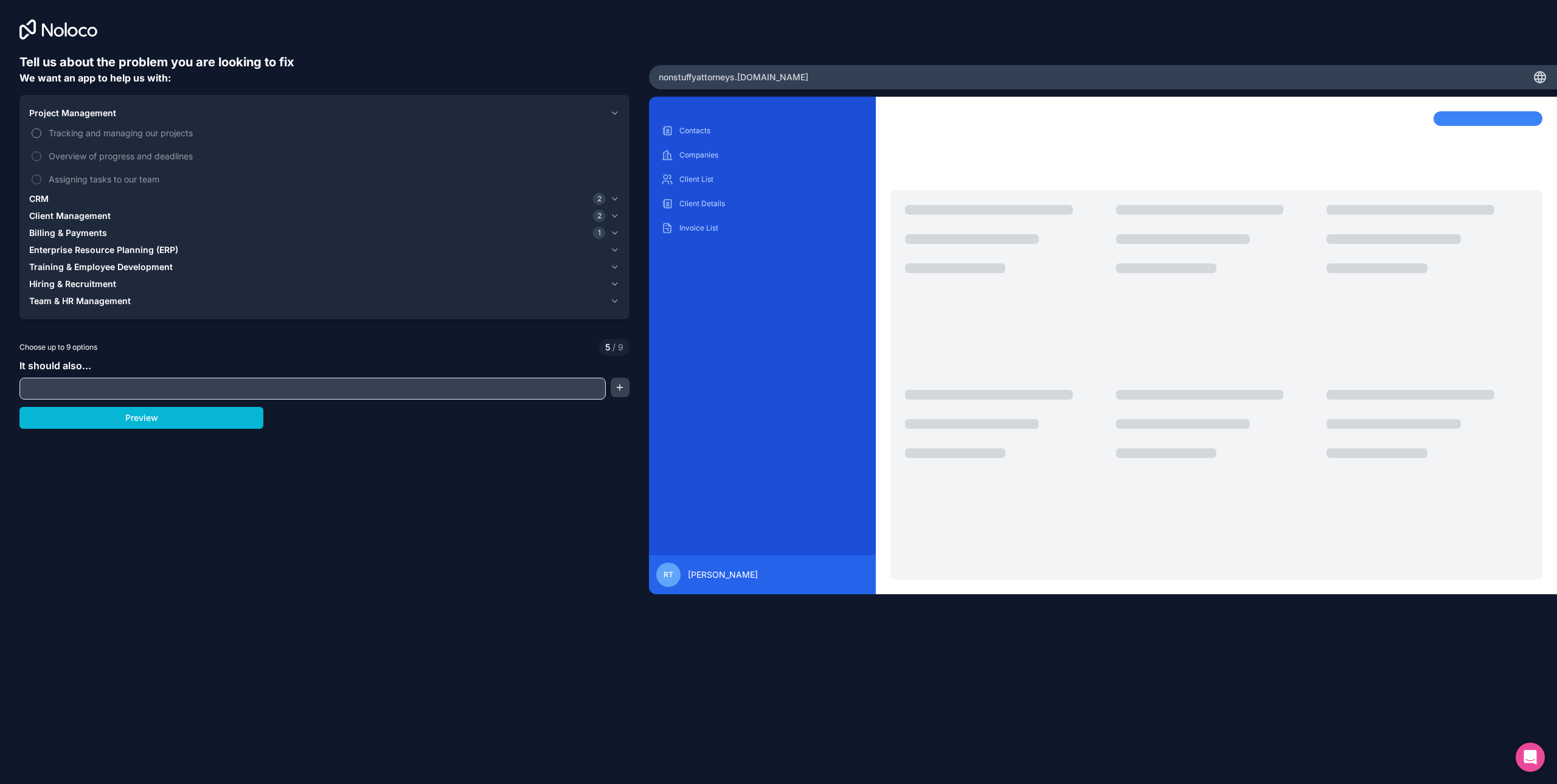
click at [85, 132] on span "Tracking and managing our projects" at bounding box center [333, 133] width 569 height 13
click at [41, 132] on button "Tracking and managing our projects" at bounding box center [36, 133] width 10 height 10
click at [150, 388] on input "text" at bounding box center [312, 388] width 580 height 17
type input "Track client events"
click at [134, 427] on button "Preview" at bounding box center [141, 418] width 244 height 22
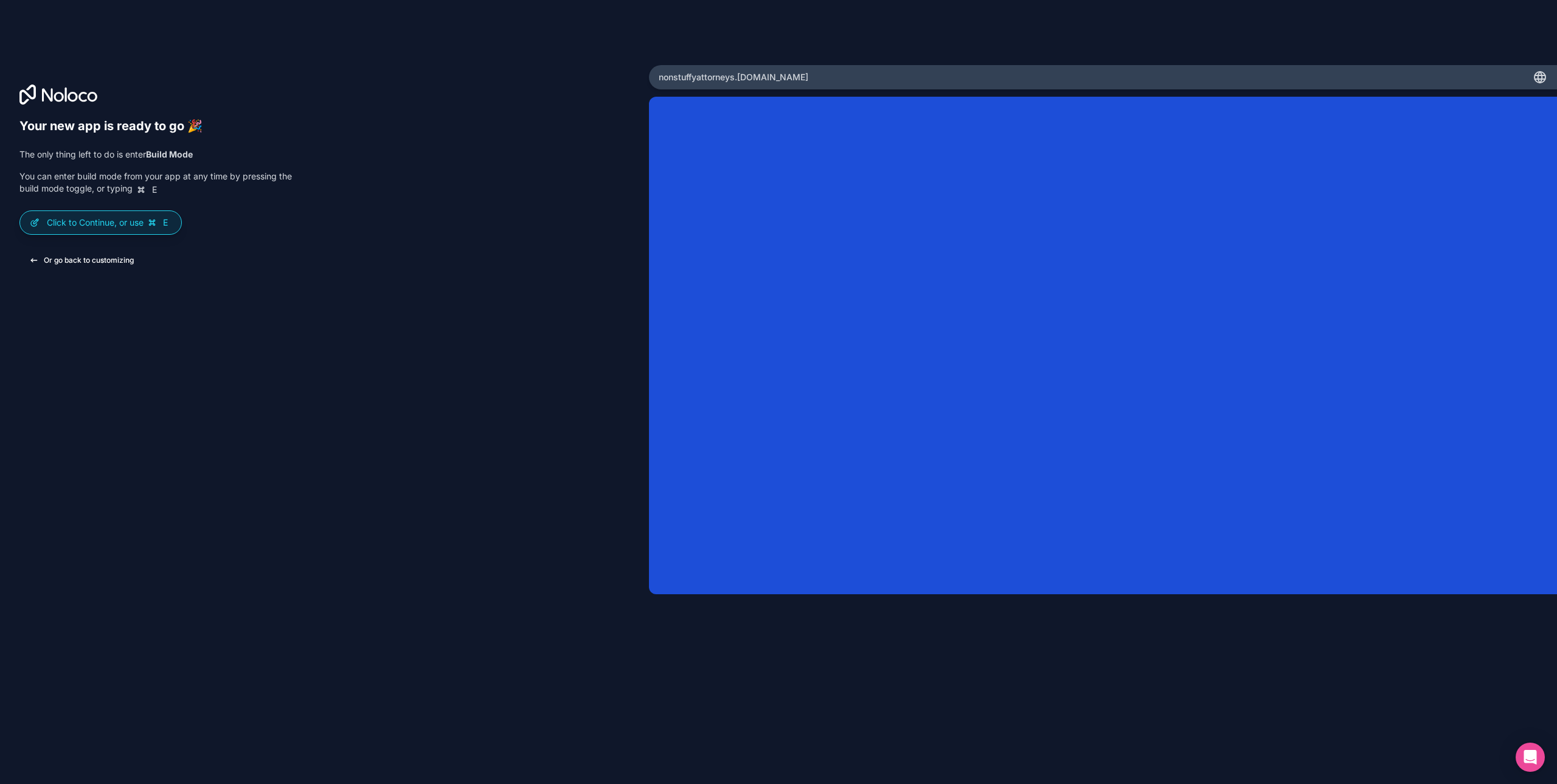
click at [112, 261] on button "Or go back to customizing" at bounding box center [81, 260] width 124 height 22
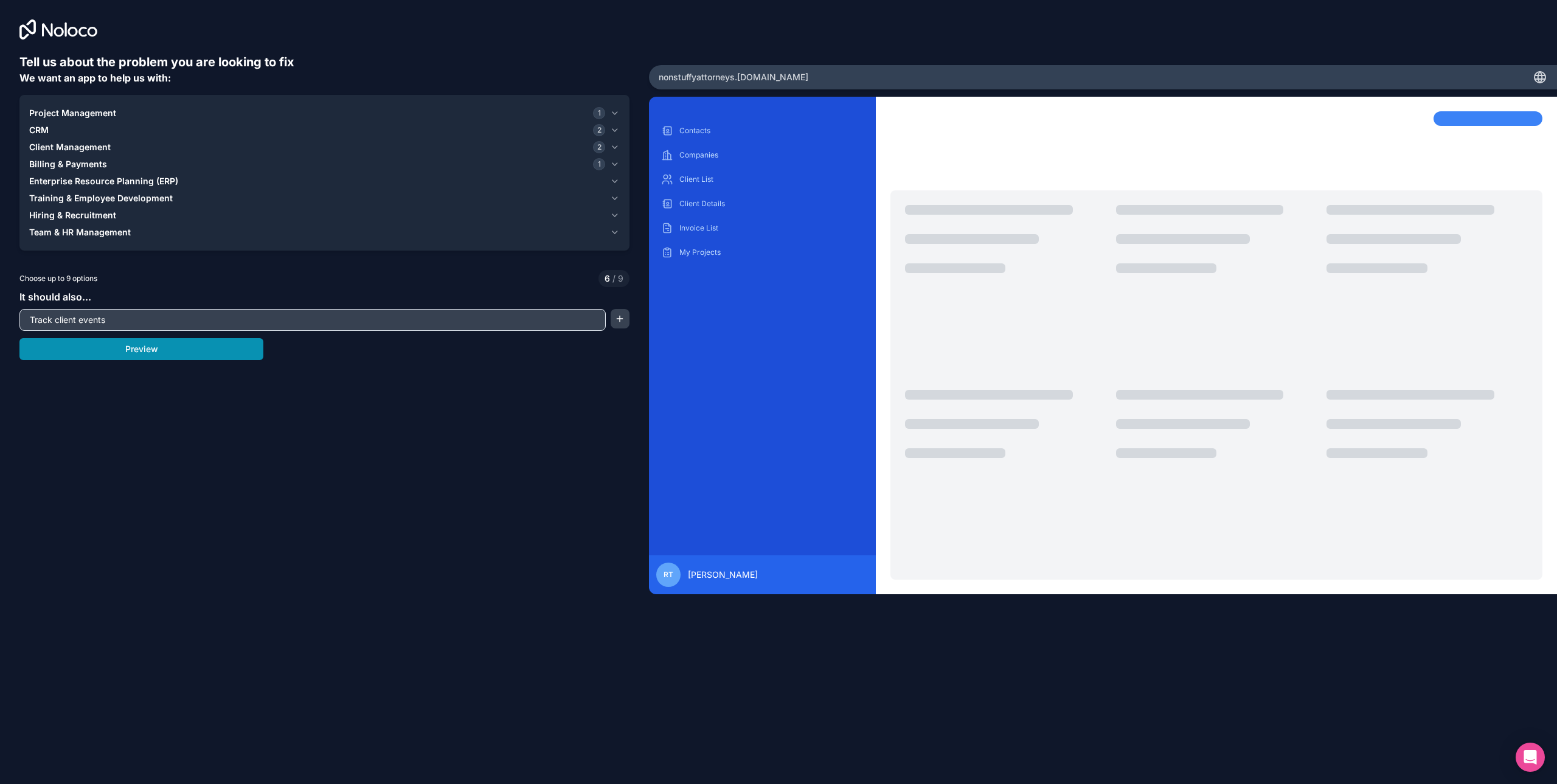
click at [195, 353] on button "Preview" at bounding box center [141, 349] width 244 height 22
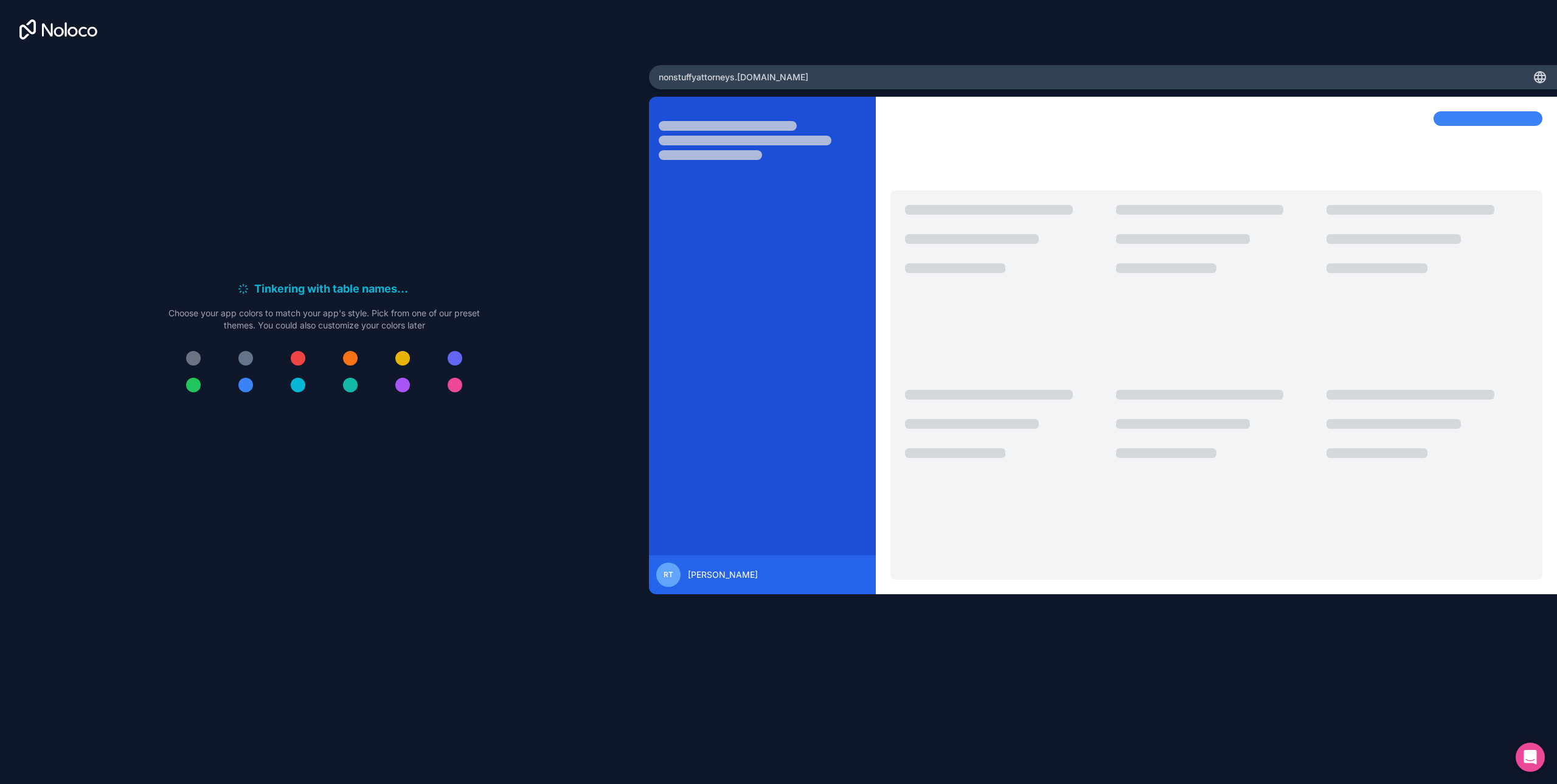
click at [242, 386] on div at bounding box center [246, 385] width 15 height 15
click at [244, 388] on div at bounding box center [246, 385] width 15 height 15
